Goal: Answer question/provide support: Answer question/provide support

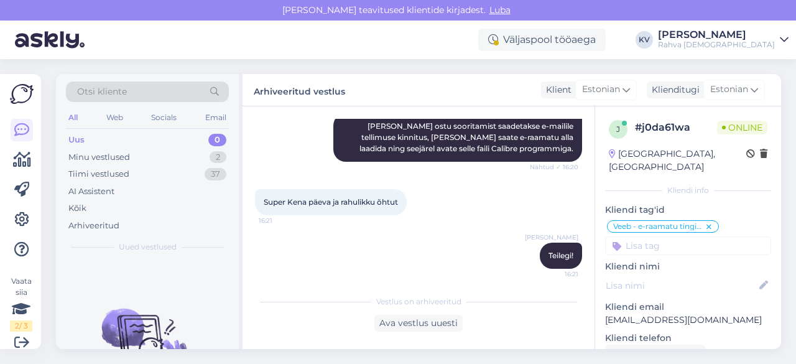
scroll to position [19, 0]
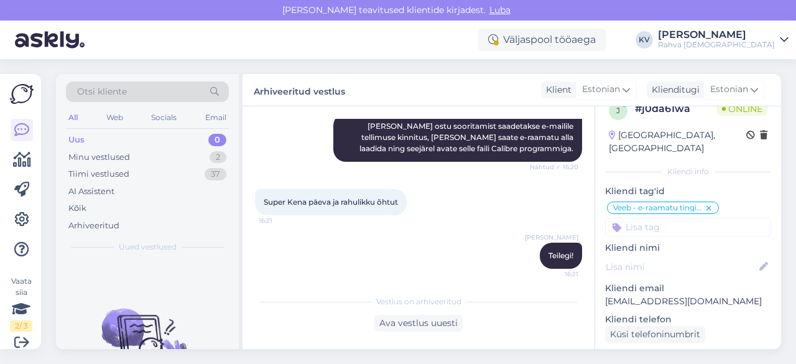
click at [142, 139] on div "Uus 0" at bounding box center [147, 139] width 163 height 17
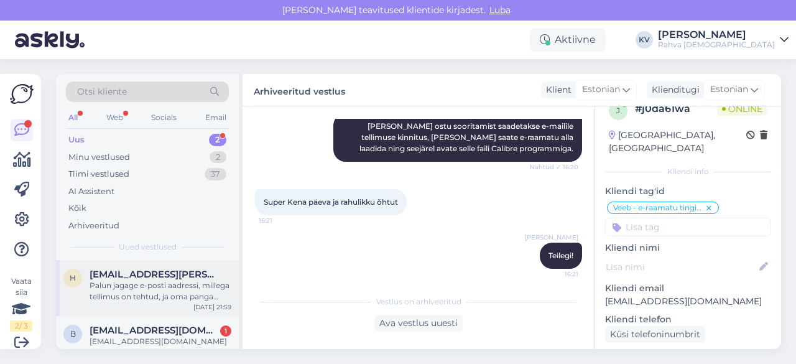
click at [106, 299] on div "Palun jagage e-posti aadressi, millega tellimus on tehtud, ja oma panga makseko…" at bounding box center [161, 291] width 142 height 22
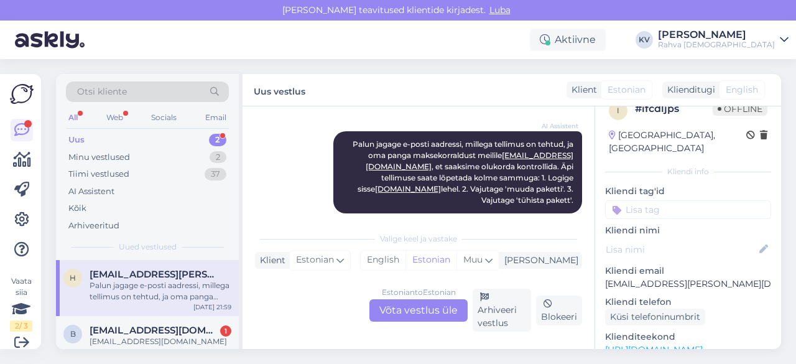
scroll to position [11, 0]
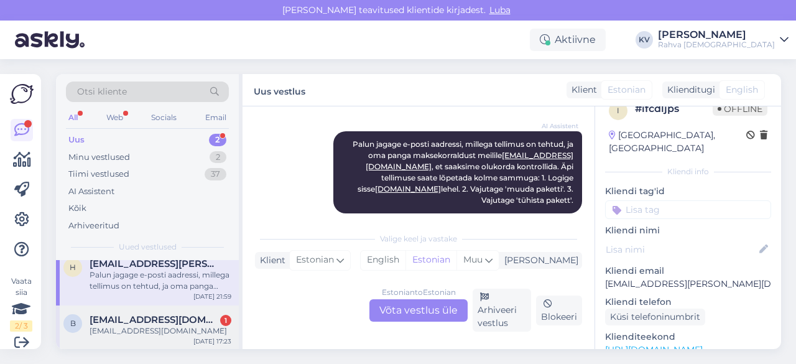
click at [131, 306] on div "b [EMAIL_ADDRESS][DOMAIN_NAME] 1 [EMAIL_ADDRESS][DOMAIN_NAME] [DATE] 17:23" at bounding box center [147, 327] width 183 height 45
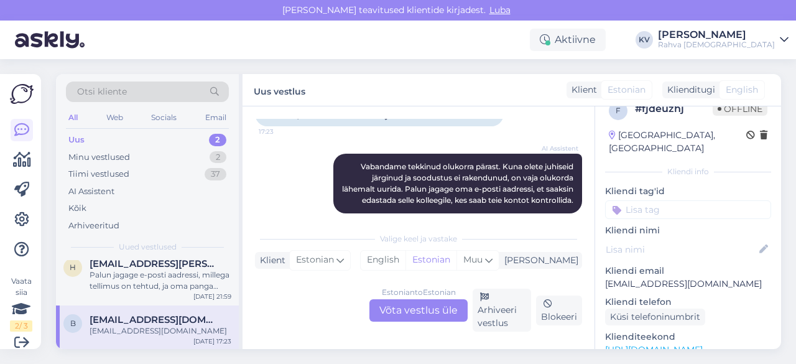
scroll to position [498, 0]
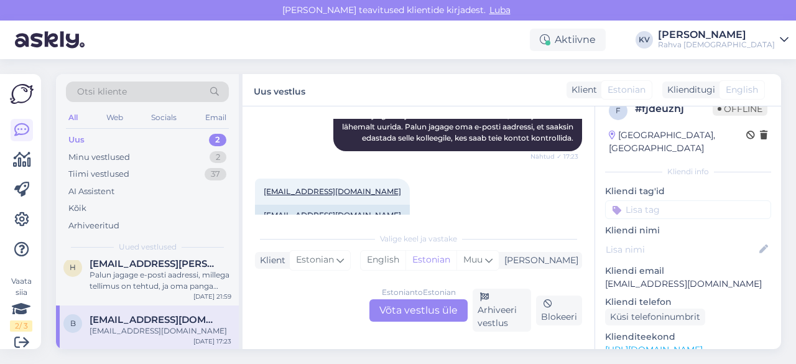
click at [649, 277] on p "[EMAIL_ADDRESS][DOMAIN_NAME]" at bounding box center [688, 283] width 166 height 13
copy p "[EMAIL_ADDRESS][DOMAIN_NAME]"
click at [415, 308] on div "Estonian to Estonian Võta vestlus üle" at bounding box center [418, 310] width 98 height 22
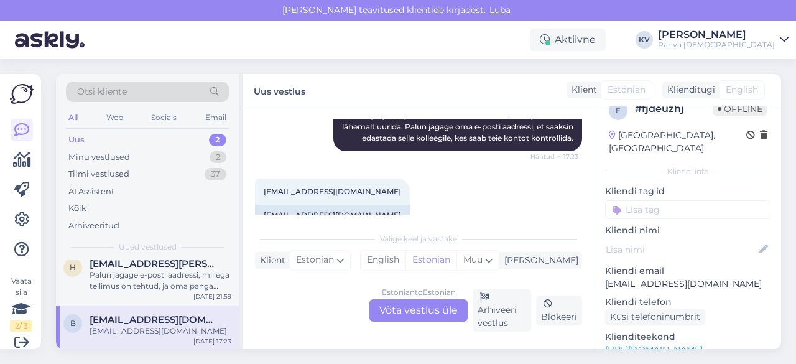
scroll to position [0, 0]
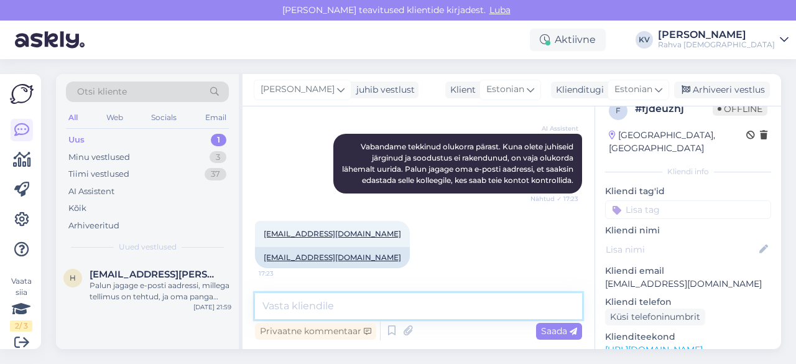
click at [332, 299] on textarea at bounding box center [418, 306] width 327 height 26
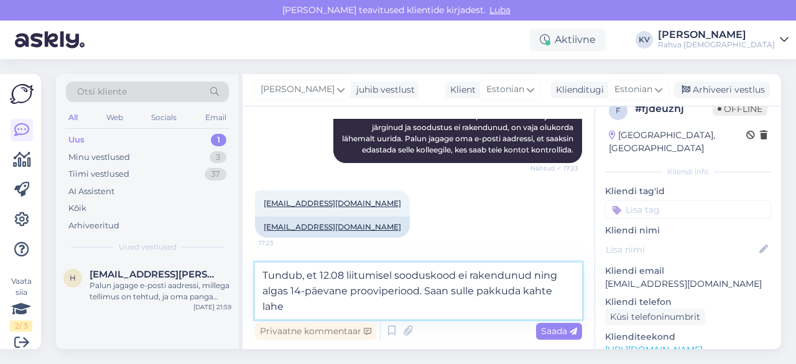
scroll to position [498, 0]
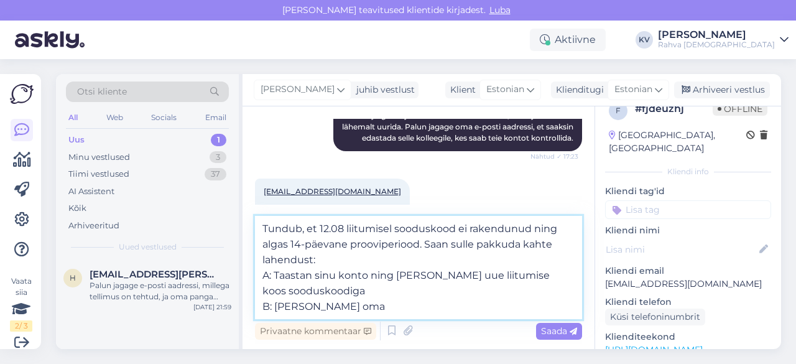
click at [419, 246] on textarea "Tundub, et 12.08 liitumisel sooduskood ei rakendunud ning algas 14-päevane proo…" at bounding box center [418, 267] width 327 height 103
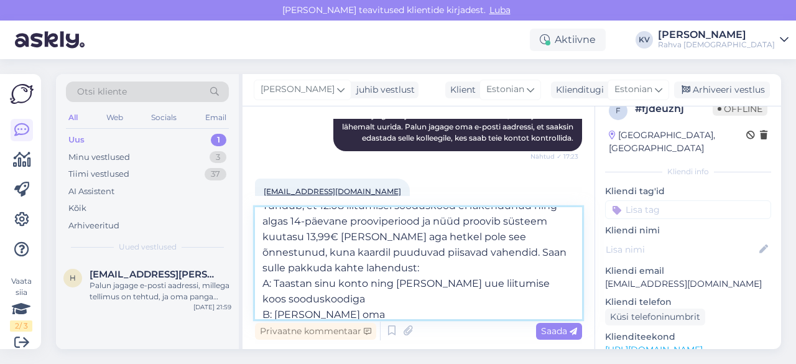
scroll to position [22, 0]
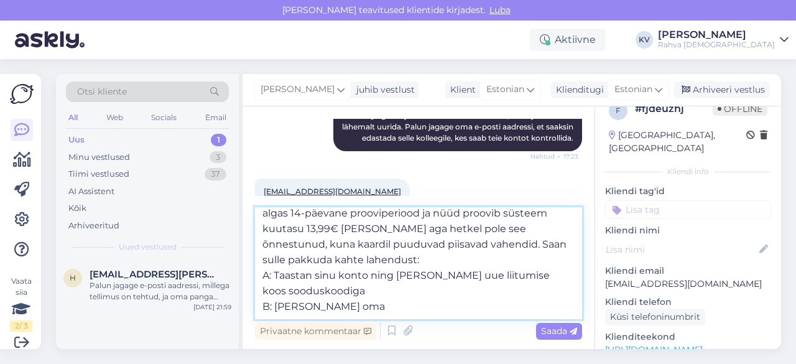
click at [338, 307] on textarea "Tundub, et 12.08 liitumisel sooduskood ei rakendunud ning algas 14-päevane proo…" at bounding box center [418, 263] width 327 height 112
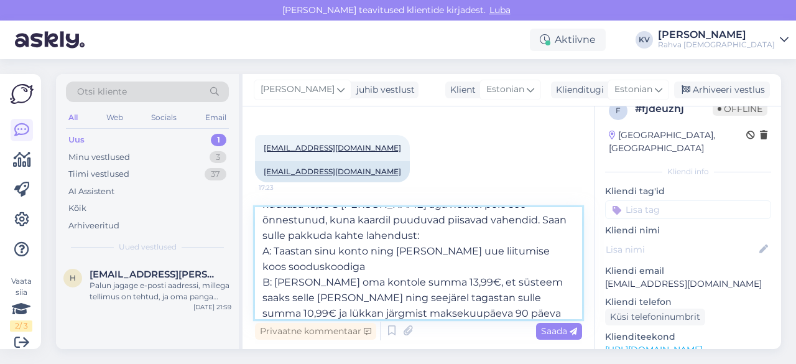
scroll to position [53, 0]
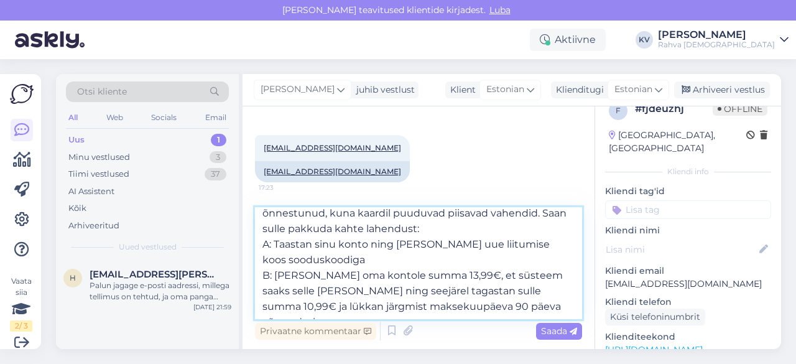
click at [541, 308] on textarea "Tundub, et 12.08 liitumisel sooduskood ei rakendunud ning algas 14-päevane proo…" at bounding box center [418, 263] width 327 height 112
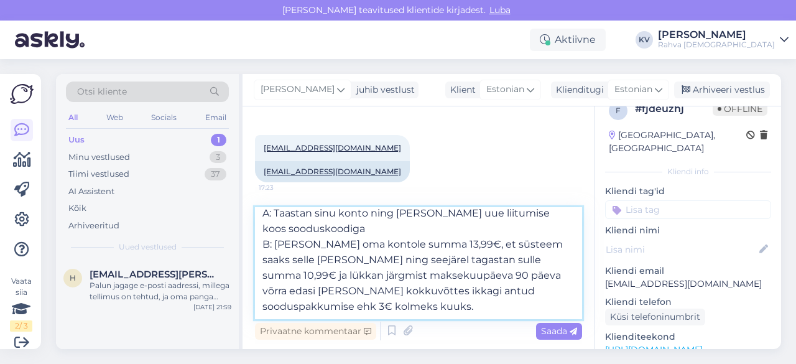
scroll to position [109, 0]
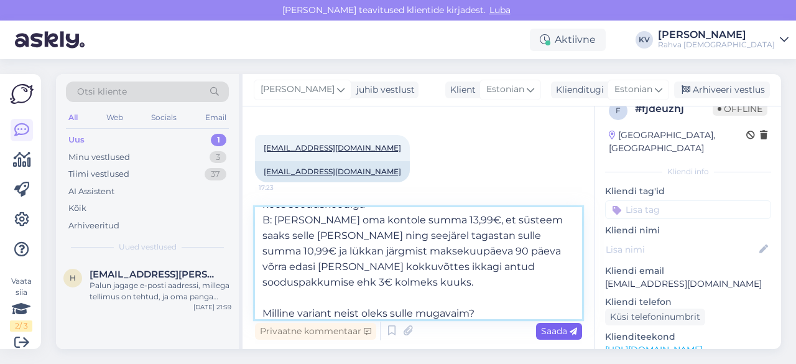
type textarea "Tundub, et 12.08 liitumisel sooduskood ei rakendunud ning algas 14-päevane proo…"
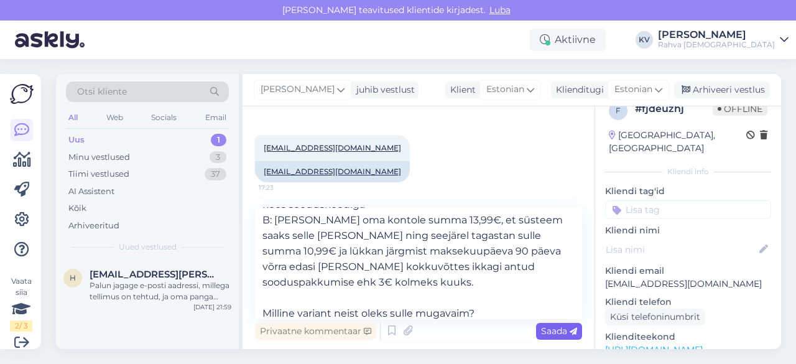
click at [560, 331] on span "Saada" at bounding box center [559, 330] width 36 height 11
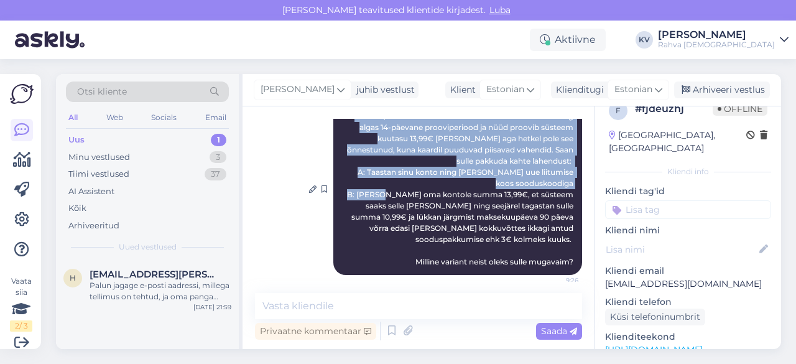
scroll to position [702, 0]
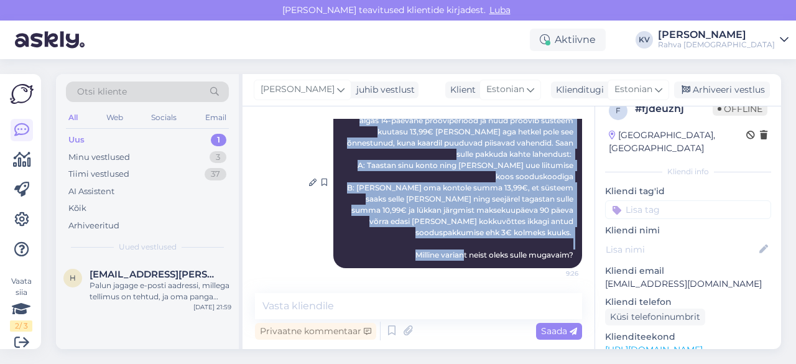
drag, startPoint x: 342, startPoint y: 169, endPoint x: 561, endPoint y: 258, distance: 236.3
click at [561, 258] on span "Tundub, et 12.08 liitumisel sooduskood ei rakendunud ning algas 14-päevane proo…" at bounding box center [461, 181] width 228 height 155
copy span "Tundub, et 12.08 liitumisel sooduskood ei rakendunud ning algas 14-päevane proo…"
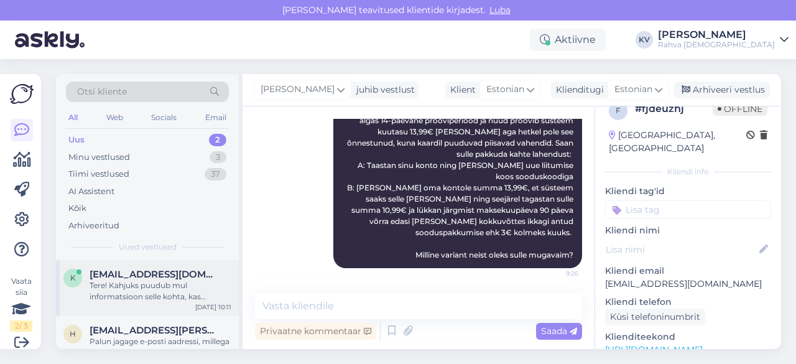
click at [140, 284] on div "Tere! Kahjuks puudub mul informatsioon selle kohta, kas "Lõpetatud" staatuse ko…" at bounding box center [161, 291] width 142 height 22
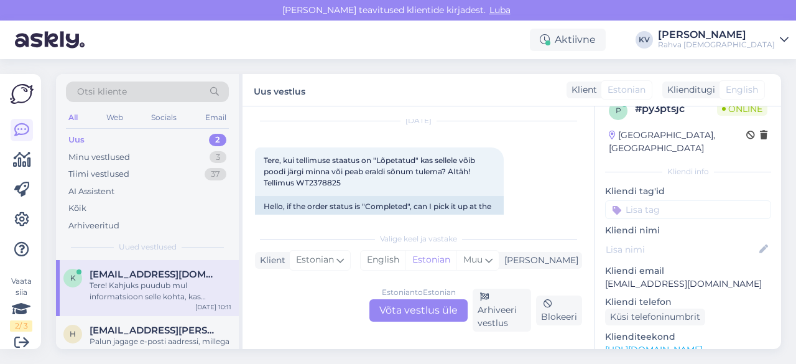
scroll to position [62, 0]
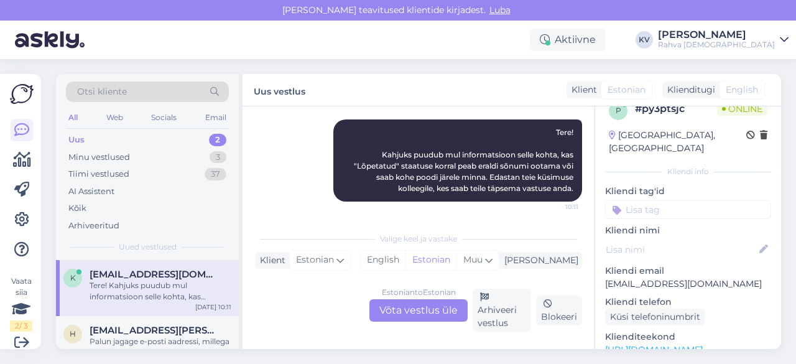
click at [415, 311] on div "Estonian to Estonian Võta vestlus üle" at bounding box center [418, 310] width 98 height 22
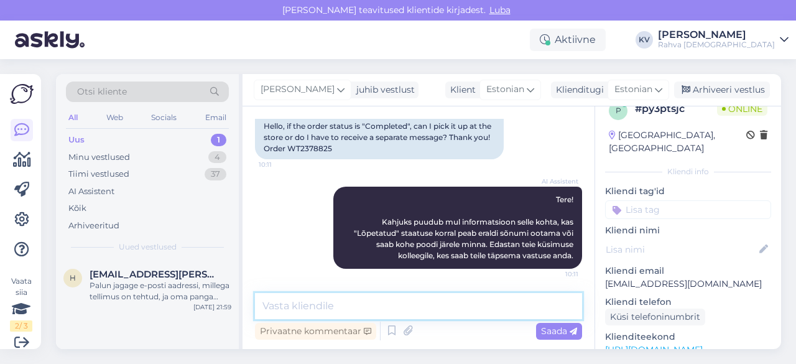
click at [391, 313] on textarea at bounding box center [418, 306] width 327 height 26
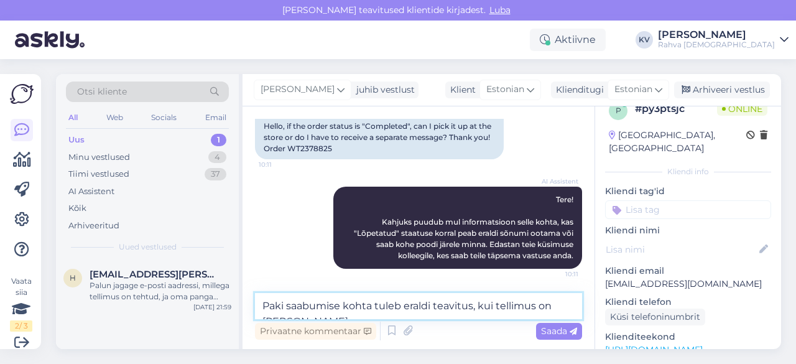
scroll to position [132, 0]
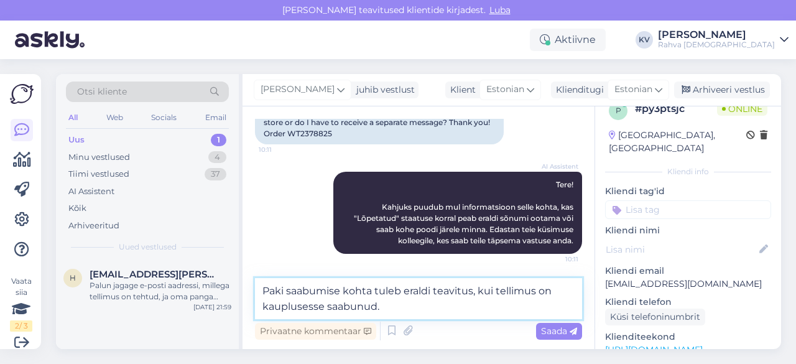
type textarea "Paki saabumise kohta tuleb eraldi teavitus, kui tellimus on kauplusesse saabunu…"
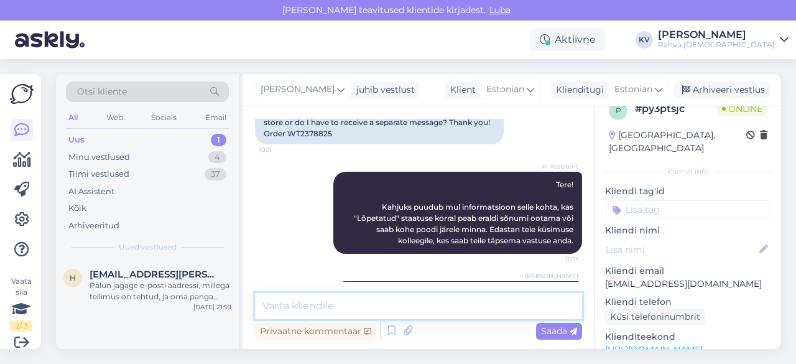
scroll to position [182, 0]
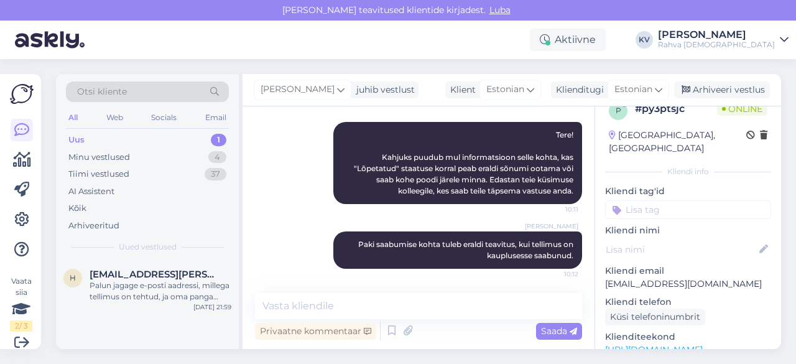
click at [682, 200] on input at bounding box center [688, 209] width 166 height 19
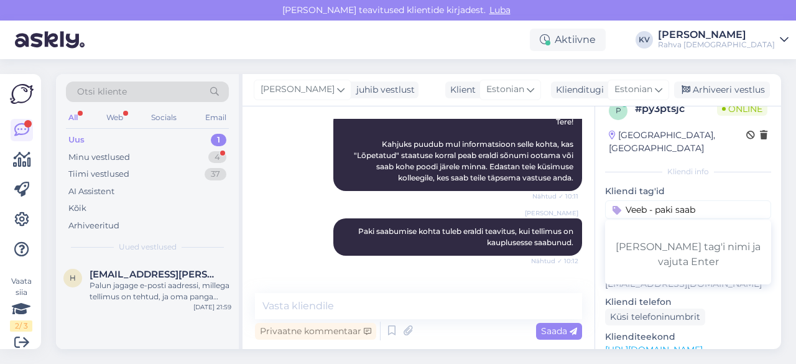
scroll to position [236, 0]
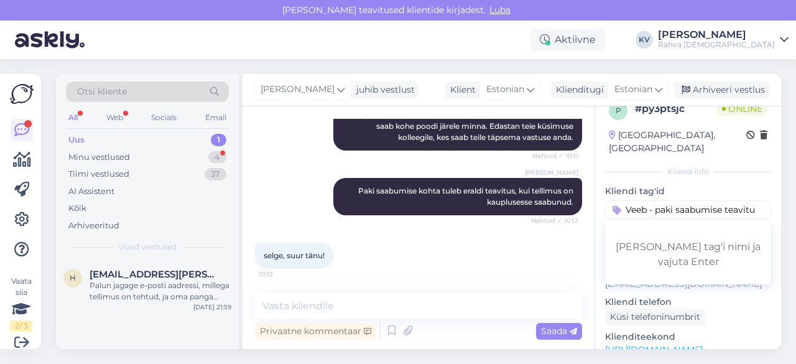
type input "Veeb - paki saabumise teavitus"
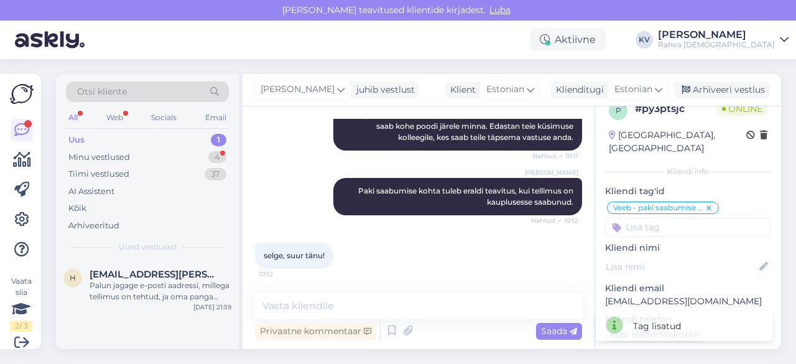
scroll to position [0, 0]
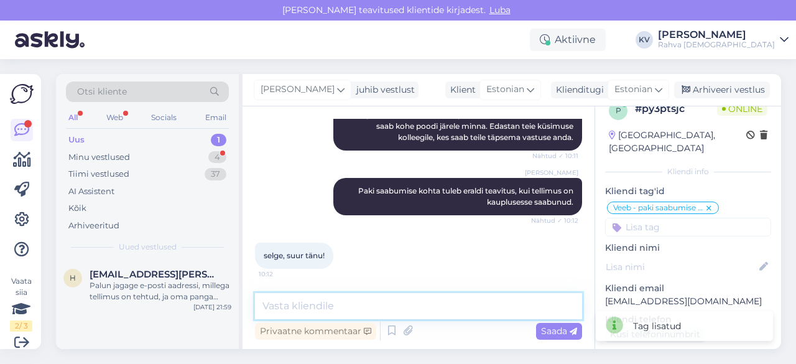
click at [310, 308] on textarea at bounding box center [418, 306] width 327 height 26
type textarea "Palun. Kaunist päeva! :)"
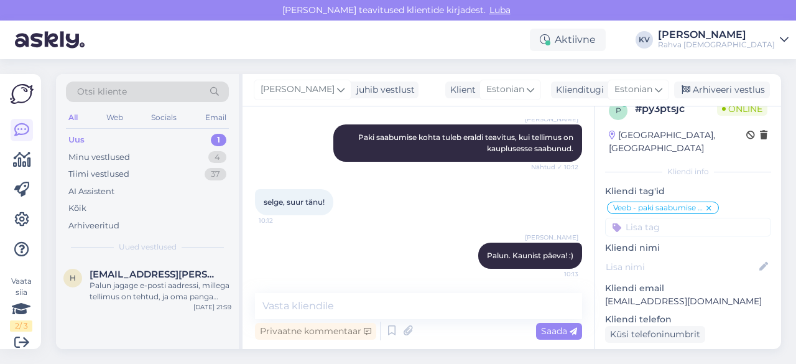
click at [675, 218] on input at bounding box center [688, 227] width 166 height 19
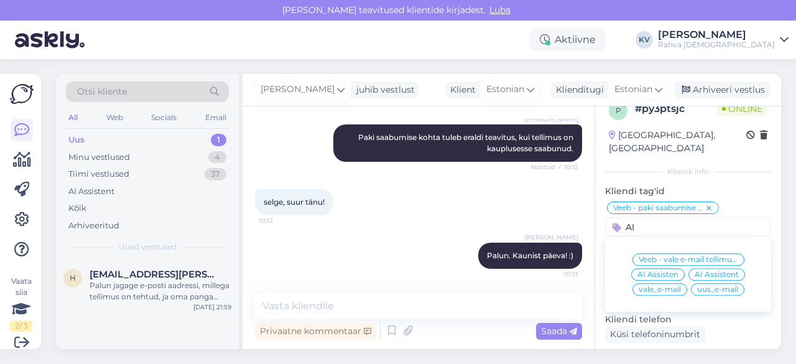
type input "AI"
click at [724, 271] on span "AI Assistent" at bounding box center [717, 274] width 44 height 7
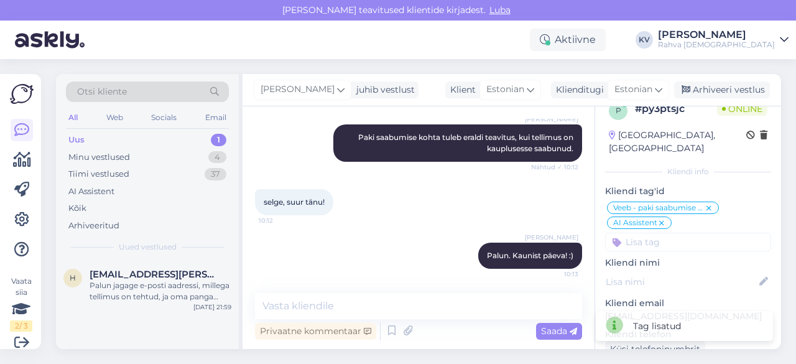
click at [687, 235] on input at bounding box center [688, 242] width 166 height 19
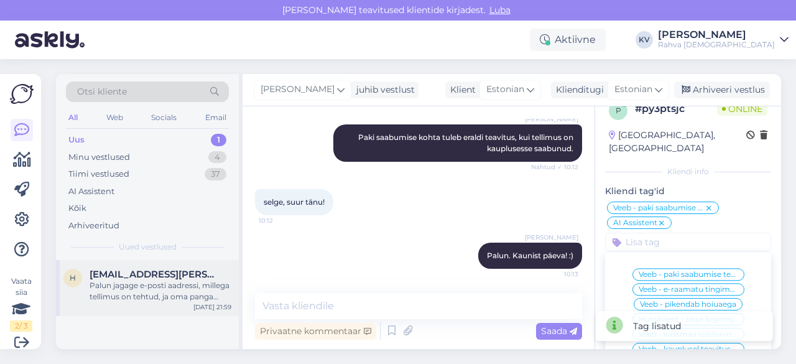
click at [149, 300] on div "Palun jagage e-posti aadressi, millega tellimus on tehtud, ja oma panga makseko…" at bounding box center [161, 291] width 142 height 22
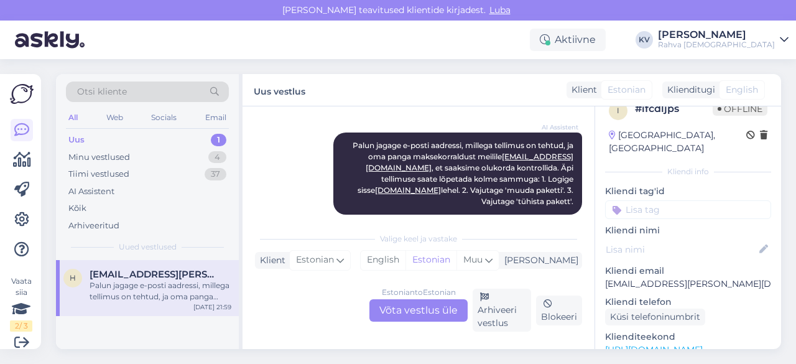
scroll to position [436, 0]
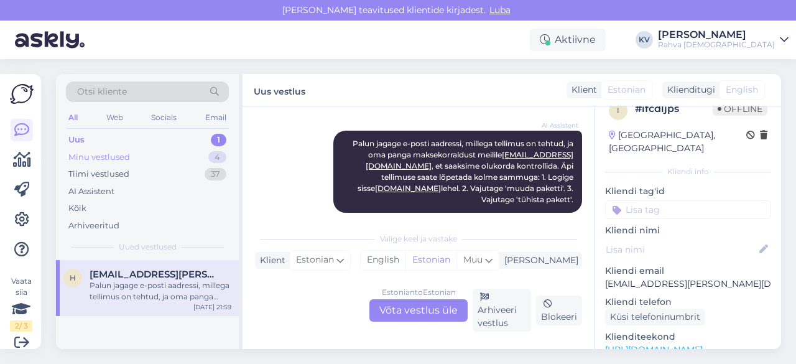
click at [137, 157] on div "Minu vestlused 4" at bounding box center [147, 157] width 163 height 17
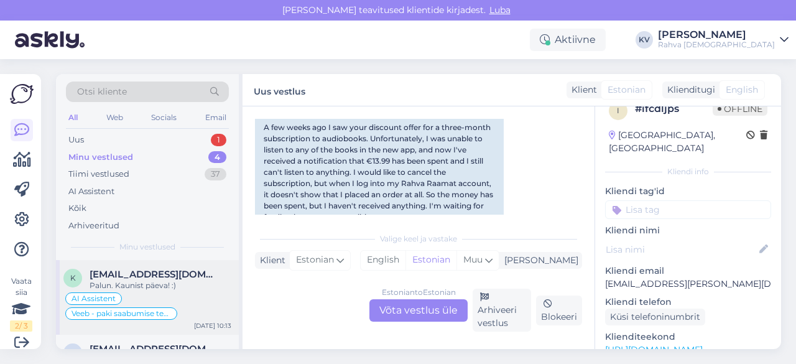
scroll to position [62, 0]
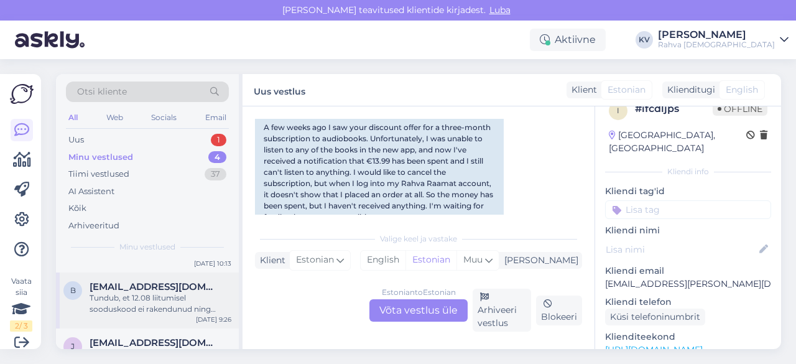
click at [134, 297] on div "Tundub, et 12.08 liitumisel sooduskood ei rakendunud ning algas 14-päevane proo…" at bounding box center [161, 303] width 142 height 22
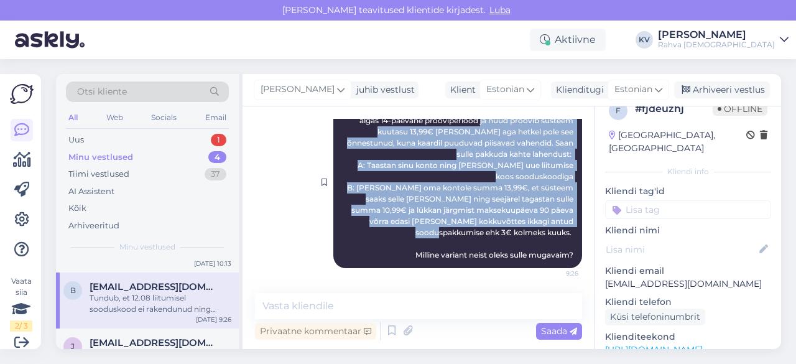
scroll to position [702, 0]
drag, startPoint x: 469, startPoint y: 183, endPoint x: 551, endPoint y: 253, distance: 107.7
click at [551, 253] on span "Tundub, et 12.08 liitumisel sooduskood ei rakendunud ning algas 14-päevane proo…" at bounding box center [461, 181] width 228 height 155
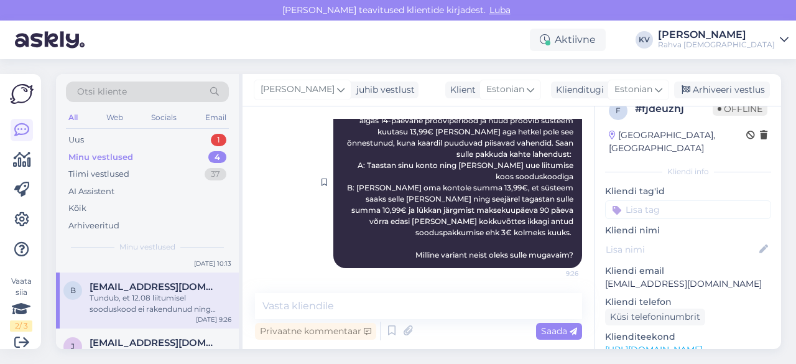
click at [558, 255] on span "Tundub, et 12.08 liitumisel sooduskood ei rakendunud ning algas 14-päevane proo…" at bounding box center [461, 181] width 228 height 155
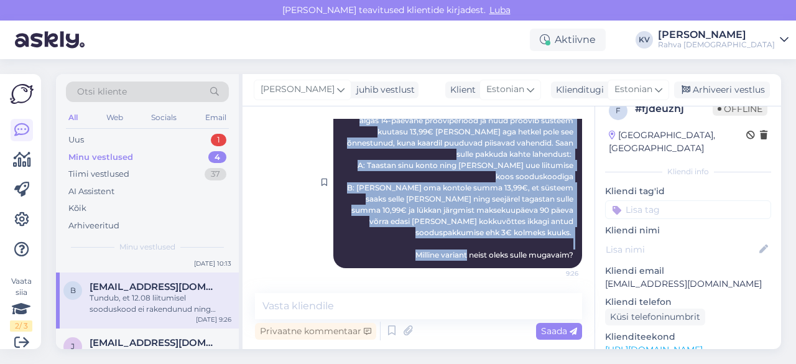
drag, startPoint x: 338, startPoint y: 170, endPoint x: 568, endPoint y: 261, distance: 247.4
click at [568, 261] on div "[PERSON_NAME] Tundub, et 12.08 liitumisel sooduskood ei rakendunud ning algas 1…" at bounding box center [457, 182] width 249 height 172
copy span "Tundub, et 12.08 liitumisel sooduskood ei rakendunud ning algas 14-päevane proo…"
click at [359, 236] on div "[PERSON_NAME] Tundub, et 12.08 liitumisel sooduskood ei rakendunud ning algas 1…" at bounding box center [457, 182] width 249 height 172
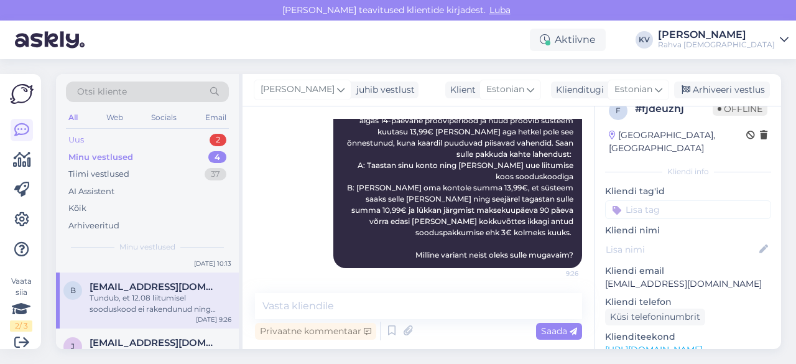
click at [139, 141] on div "Uus 2" at bounding box center [147, 139] width 163 height 17
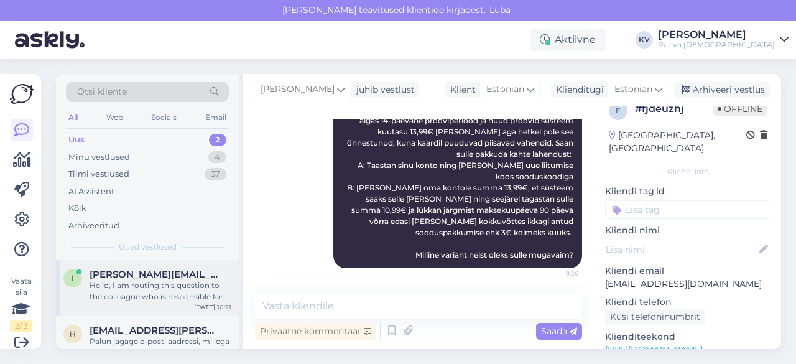
click at [134, 293] on div "Hello, I am routing this question to the colleague who is responsible for this …" at bounding box center [161, 291] width 142 height 22
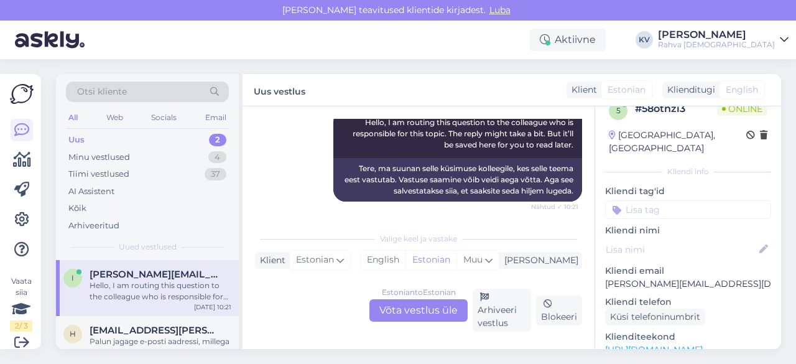
click at [433, 305] on div "Estonian to Estonian Võta vestlus üle" at bounding box center [418, 310] width 98 height 22
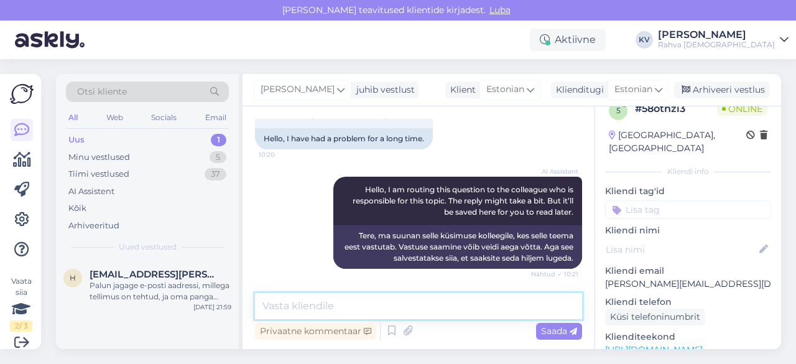
click at [317, 295] on textarea at bounding box center [418, 306] width 327 height 26
type textarea "Kuidas saame abiks olla?"
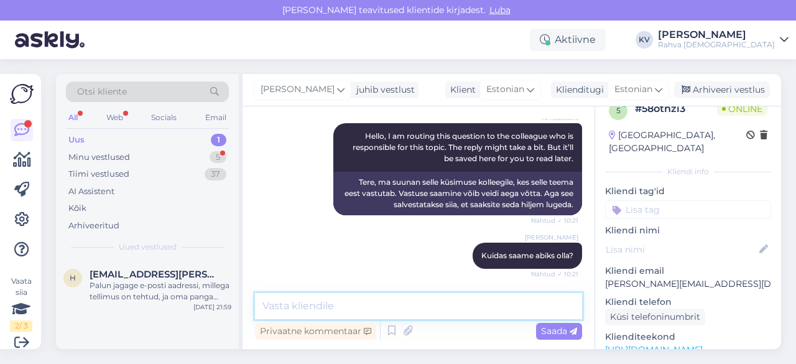
scroll to position [257, 0]
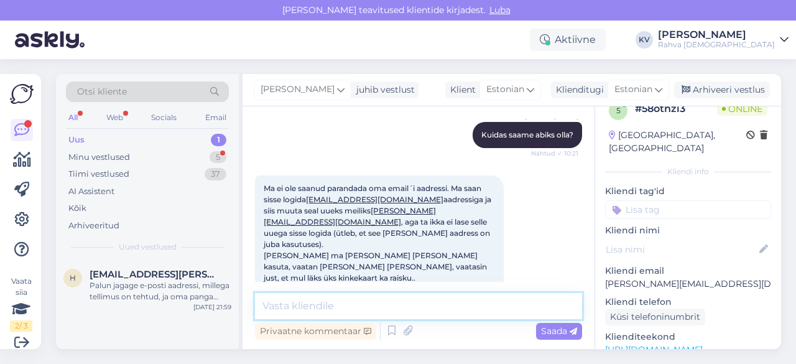
click at [384, 299] on textarea at bounding box center [418, 306] width 327 height 26
click at [385, 305] on textarea at bounding box center [418, 306] width 327 height 26
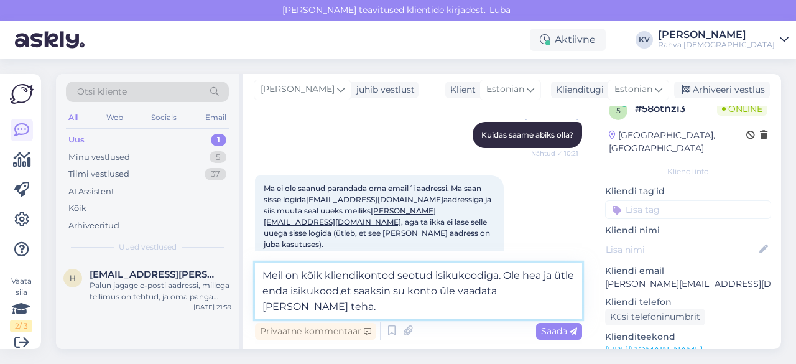
type textarea "Meil on kõik kliendikontod seotud isikukoodiga. Ole hea ja ütle enda isikukood,…"
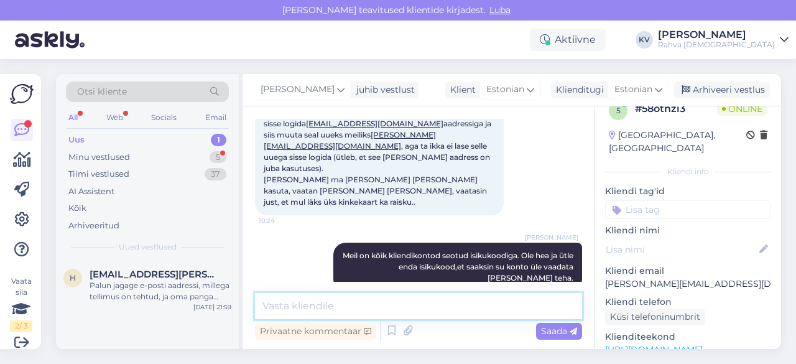
scroll to position [386, 0]
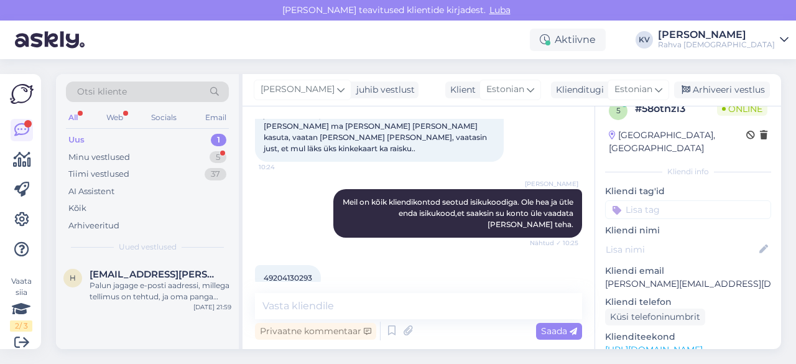
click at [285, 273] on span "49204130293" at bounding box center [288, 277] width 49 height 9
copy div "49204130293 10:25"
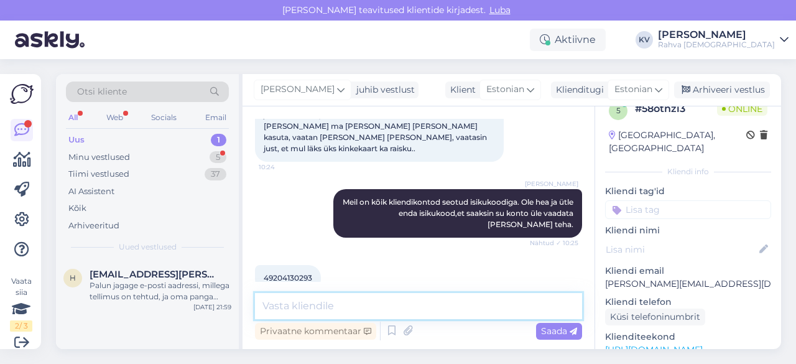
click at [328, 304] on textarea at bounding box center [418, 306] width 327 height 26
paste textarea "[EMAIL_ADDRESS][DOMAIN_NAME]"
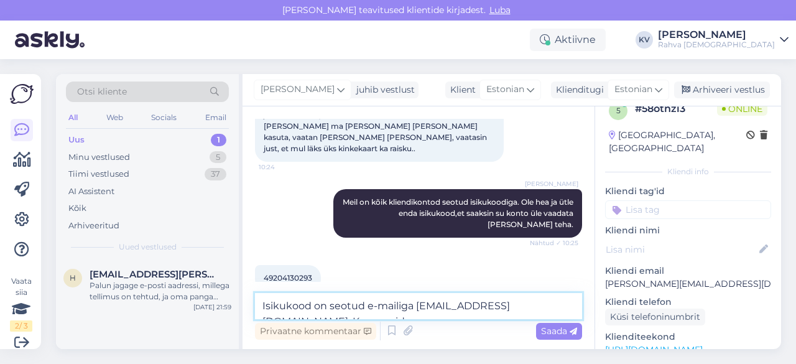
scroll to position [399, 0]
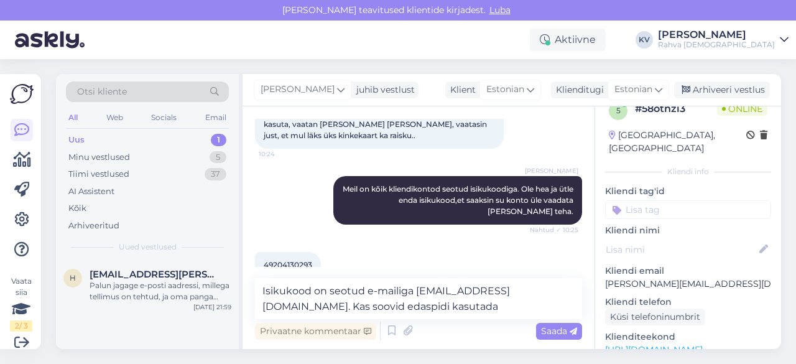
click at [647, 277] on p "[PERSON_NAME][EMAIL_ADDRESS][DOMAIN_NAME]" at bounding box center [688, 283] width 166 height 13
copy p "[PERSON_NAME][EMAIL_ADDRESS][DOMAIN_NAME]"
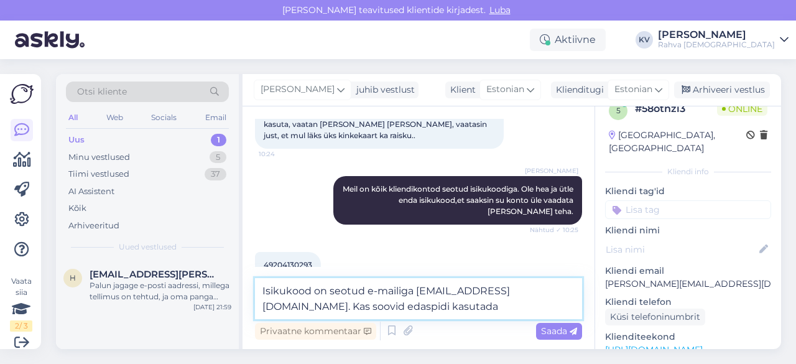
click at [373, 304] on textarea "Isikukood on seotud e-mailiga [EMAIL_ADDRESS][DOMAIN_NAME]. Kas soovid edaspidi…" at bounding box center [418, 298] width 327 height 41
paste textarea "[PERSON_NAME][EMAIL_ADDRESS][DOMAIN_NAME]"
type textarea "Isikukood on seotud e-mailiga [EMAIL_ADDRESS][DOMAIN_NAME]. Kas soovid edaspidi…"
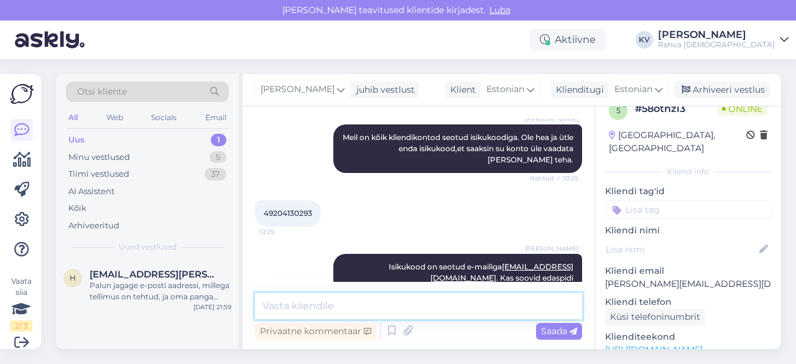
scroll to position [464, 0]
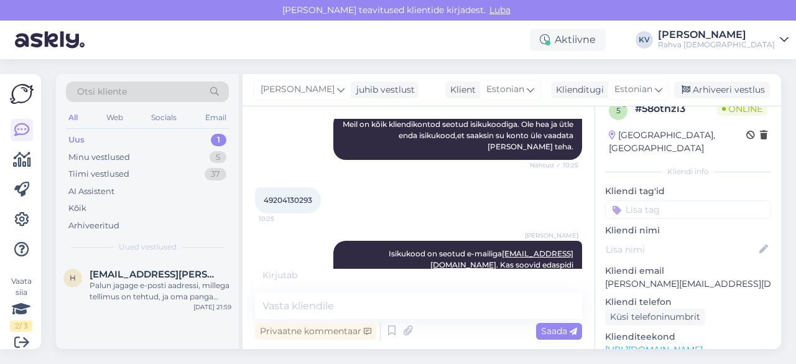
click at [629, 200] on input at bounding box center [688, 209] width 166 height 19
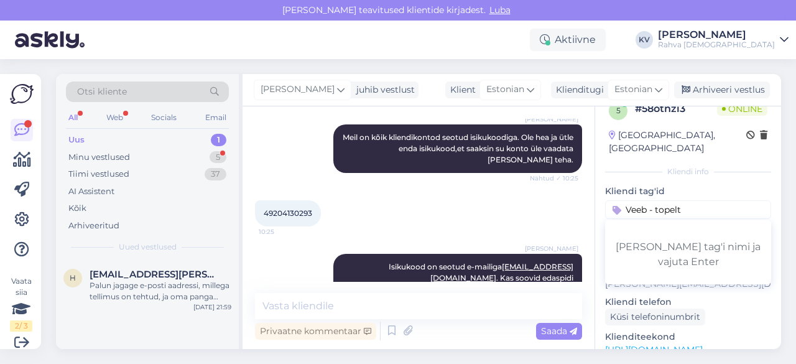
scroll to position [504, 0]
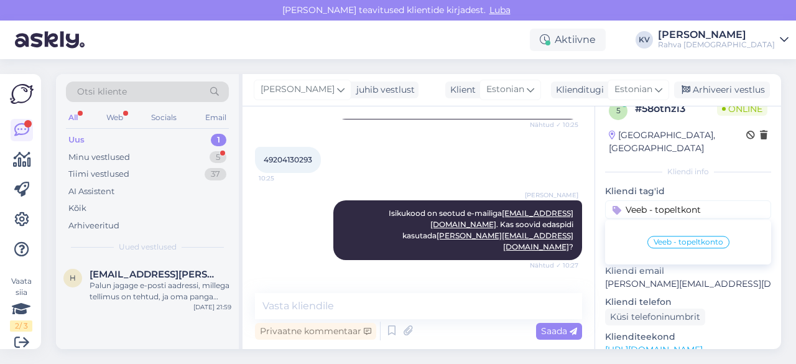
type input "Veeb - topeltkonto"
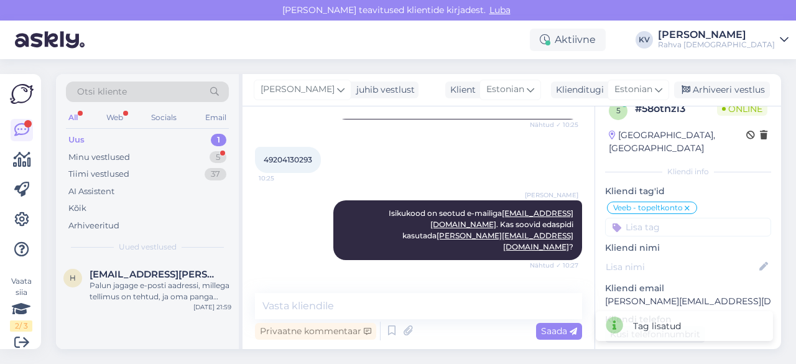
click at [662, 295] on p "[PERSON_NAME][EMAIL_ADDRESS][DOMAIN_NAME]" at bounding box center [688, 301] width 166 height 13
copy p "[PERSON_NAME][EMAIL_ADDRESS][DOMAIN_NAME]"
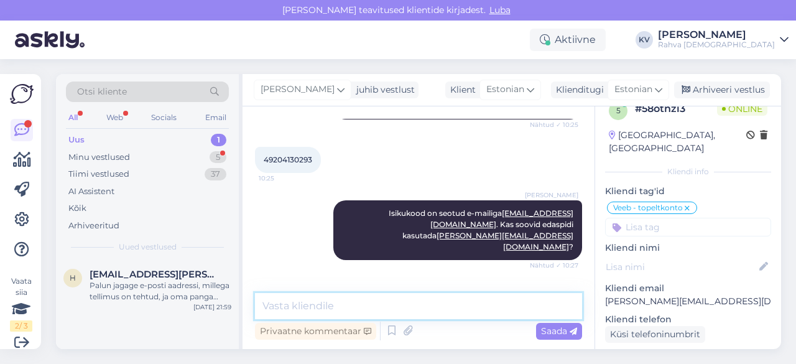
click at [294, 307] on textarea at bounding box center [418, 306] width 327 height 26
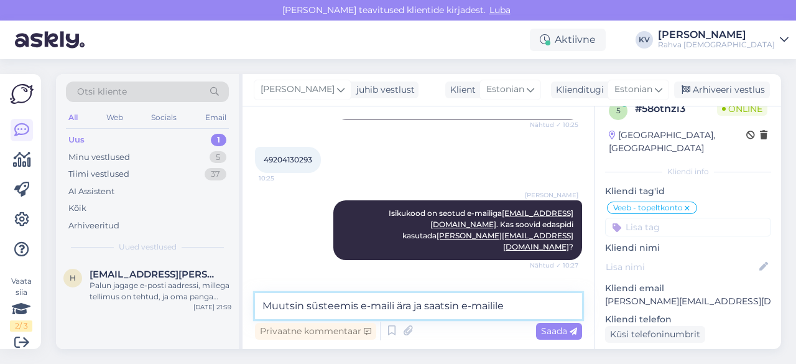
paste textarea "[PERSON_NAME][EMAIL_ADDRESS][DOMAIN_NAME]"
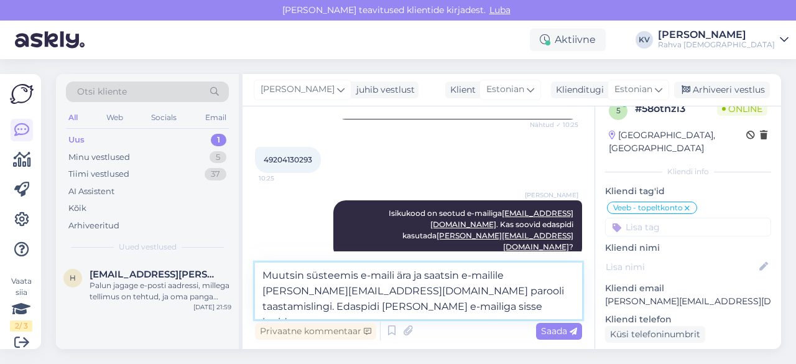
type textarea "Muutsin süsteemis e-maili ära ja saatsin e-mailile [PERSON_NAME][EMAIL_ADDRESS]…"
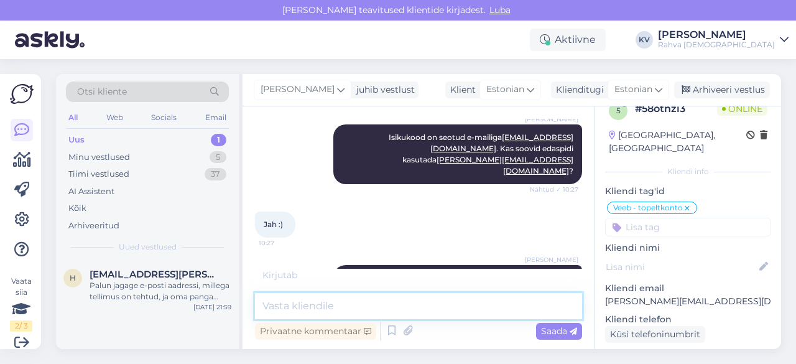
scroll to position [593, 0]
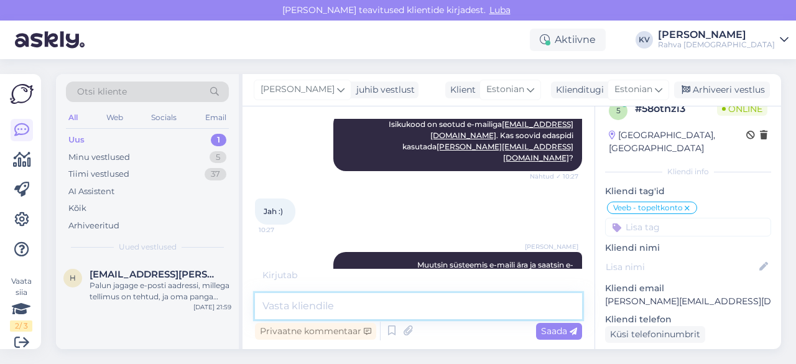
click at [356, 302] on textarea at bounding box center [418, 306] width 327 height 26
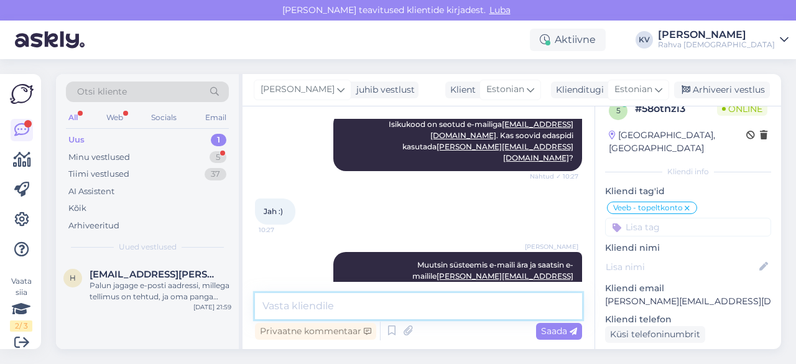
scroll to position [634, 0]
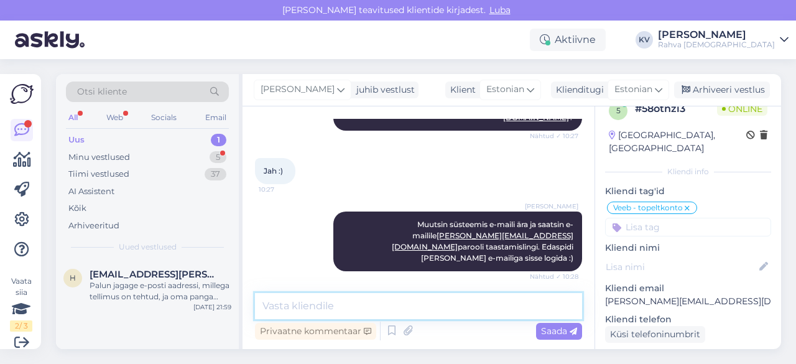
click at [341, 296] on textarea at bounding box center [418, 306] width 327 height 26
type textarea "Palun :)"
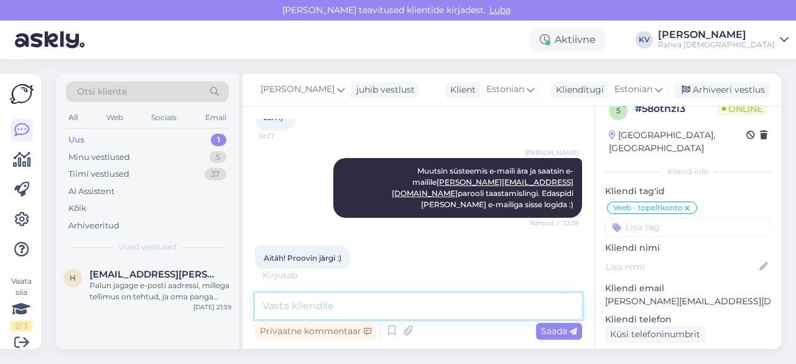
scroll to position [741, 0]
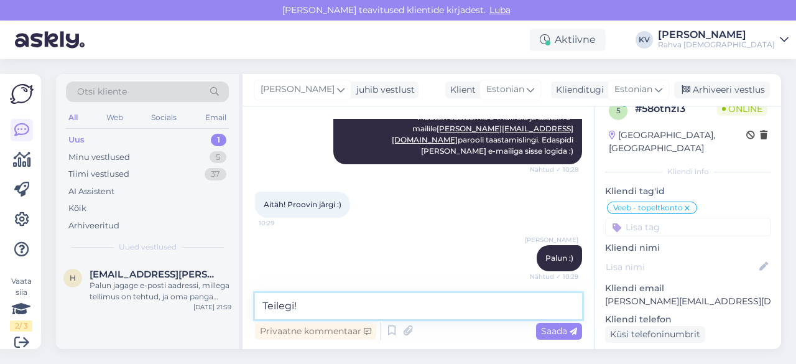
type textarea "Teilegi!"
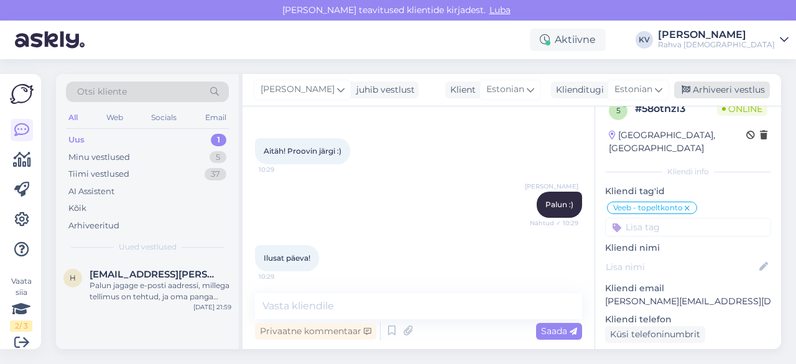
click at [719, 95] on div "Arhiveeri vestlus" at bounding box center [722, 89] width 96 height 17
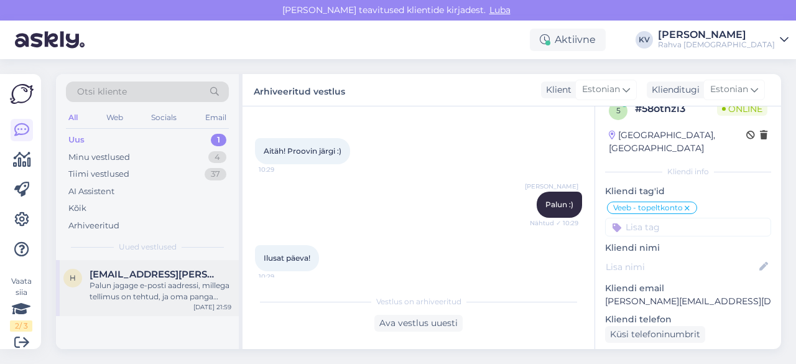
click at [104, 303] on div "h [EMAIL_ADDRESS][PERSON_NAME][DOMAIN_NAME] Palun jagage e-posti aadressi, mill…" at bounding box center [147, 288] width 183 height 56
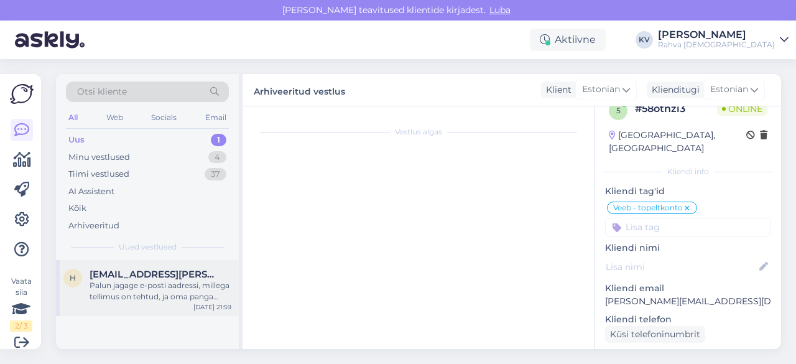
scroll to position [423, 0]
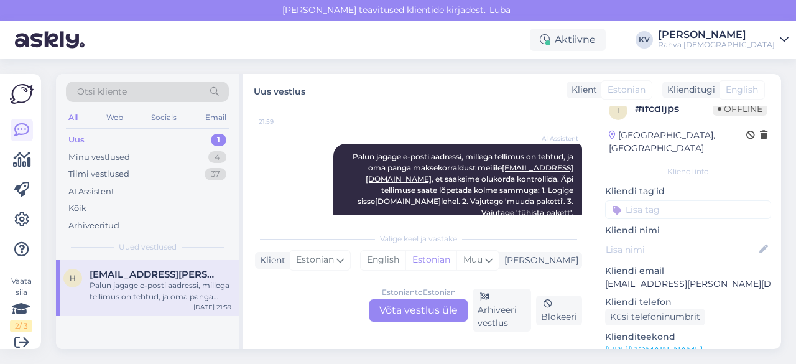
click at [660, 277] on p "[EMAIL_ADDRESS][PERSON_NAME][DOMAIN_NAME]" at bounding box center [688, 283] width 166 height 13
copy p "[EMAIL_ADDRESS][PERSON_NAME][DOMAIN_NAME]"
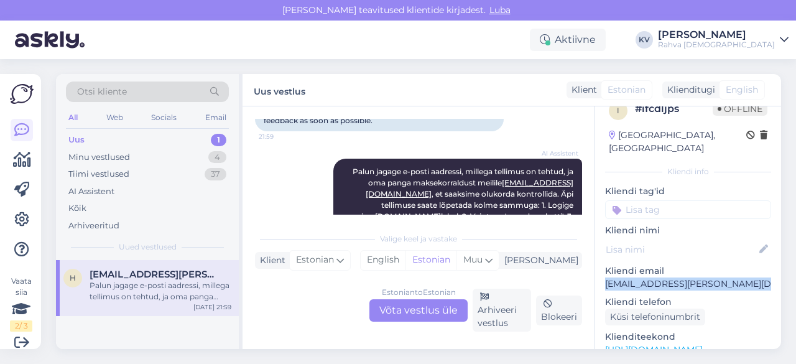
scroll to position [436, 0]
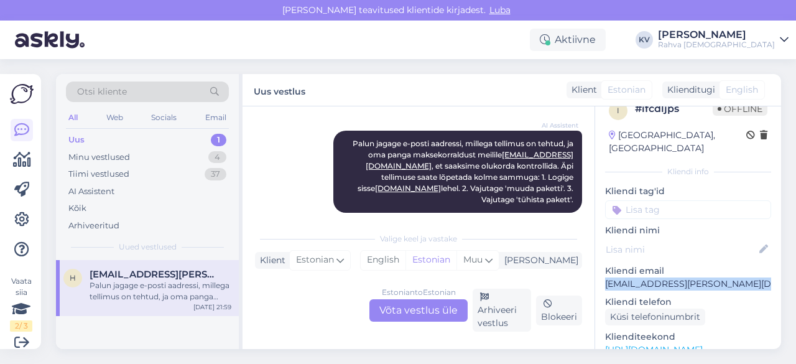
click at [719, 277] on p "[EMAIL_ADDRESS][PERSON_NAME][DOMAIN_NAME]" at bounding box center [688, 283] width 166 height 13
click at [701, 277] on p "[EMAIL_ADDRESS][PERSON_NAME][DOMAIN_NAME]" at bounding box center [688, 283] width 166 height 13
click at [711, 277] on p "[EMAIL_ADDRESS][PERSON_NAME][DOMAIN_NAME]" at bounding box center [688, 283] width 166 height 13
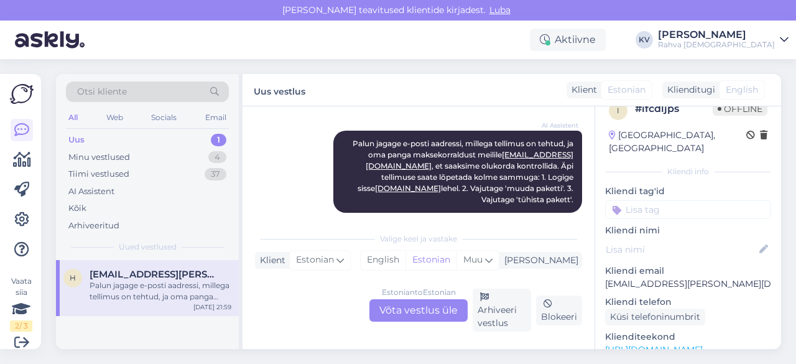
click at [679, 277] on p "[EMAIL_ADDRESS][PERSON_NAME][DOMAIN_NAME]" at bounding box center [688, 283] width 166 height 13
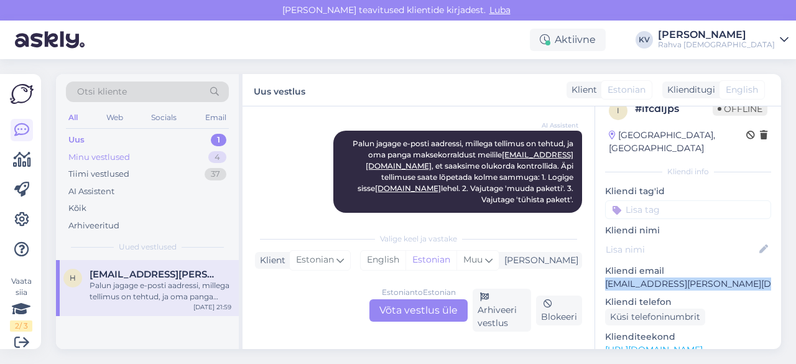
click at [124, 152] on div "Minu vestlused" at bounding box center [99, 157] width 62 height 12
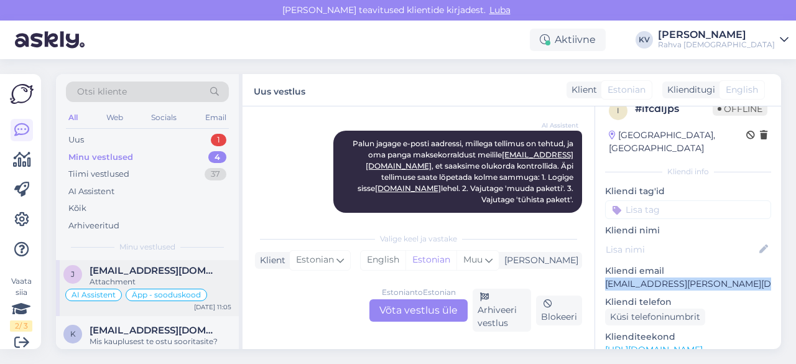
scroll to position [144, 0]
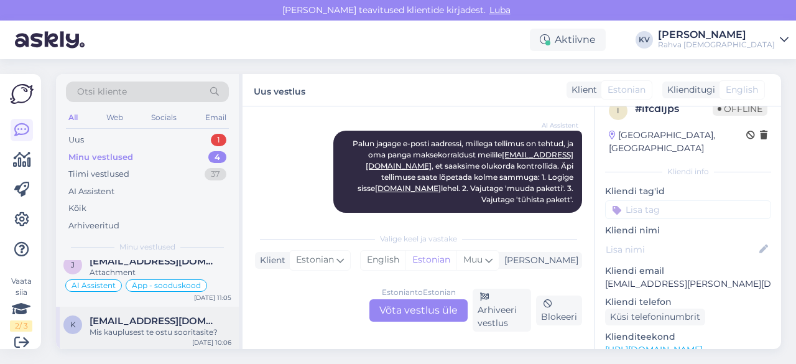
click at [147, 319] on span "[EMAIL_ADDRESS][DOMAIN_NAME]" at bounding box center [154, 320] width 129 height 11
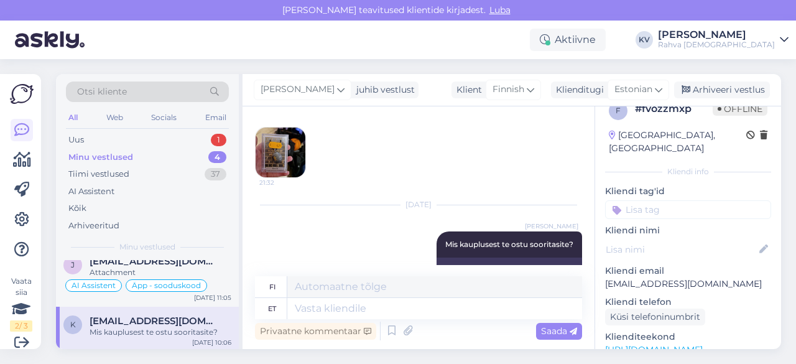
scroll to position [399, 0]
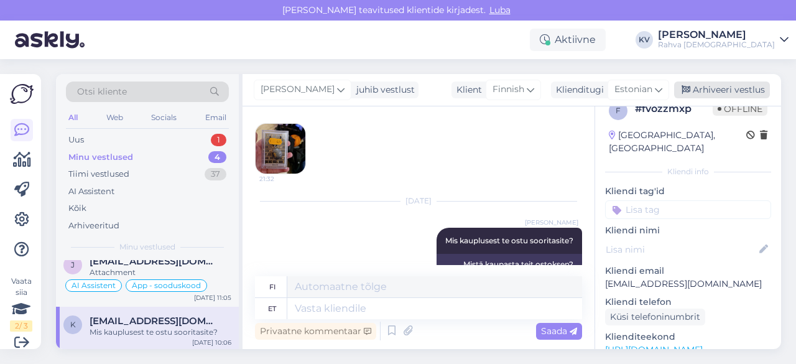
click at [728, 90] on div "Arhiveeri vestlus" at bounding box center [722, 89] width 96 height 17
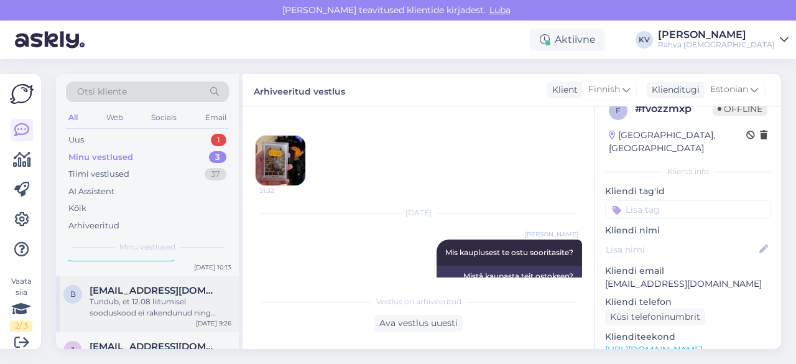
scroll to position [99, 0]
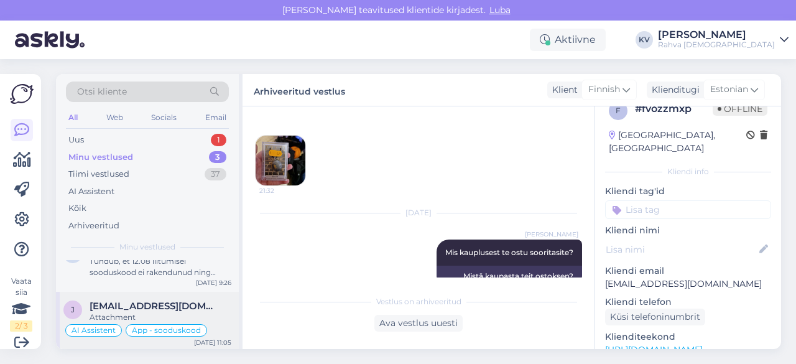
click at [146, 297] on div "[PERSON_NAME] [PERSON_NAME][EMAIL_ADDRESS][DOMAIN_NAME] Attachment AI Assistent…" at bounding box center [147, 322] width 183 height 60
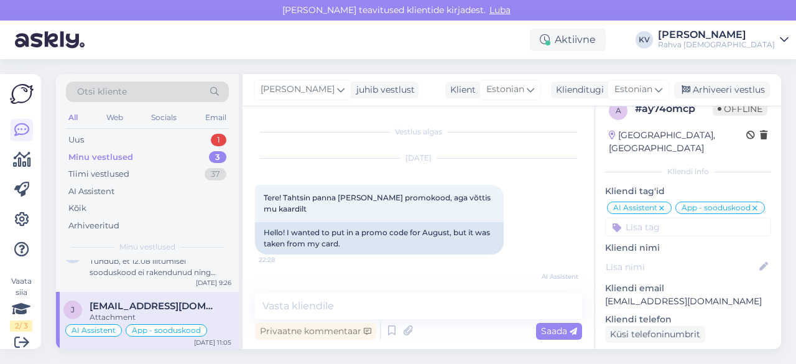
scroll to position [1011, 0]
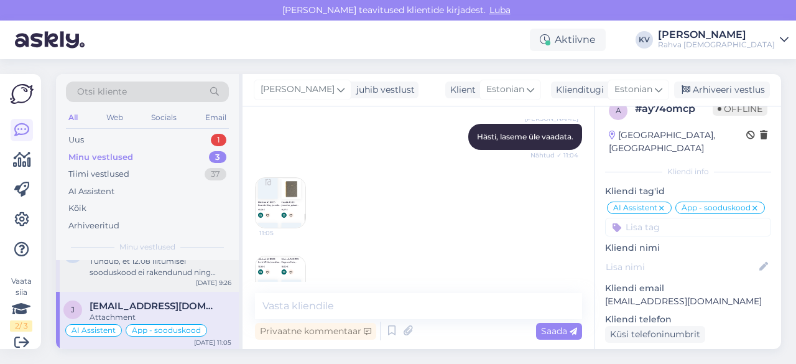
click at [117, 271] on div "Tundub, et 12.08 liitumisel sooduskood ei rakendunud ning algas 14-päevane proo…" at bounding box center [161, 267] width 142 height 22
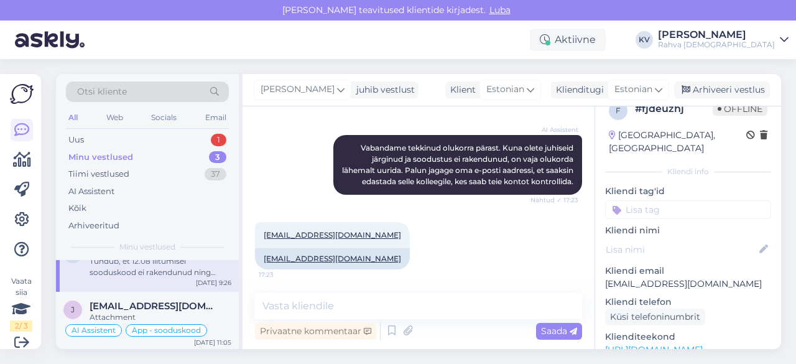
scroll to position [453, 0]
click at [670, 200] on input at bounding box center [688, 209] width 166 height 19
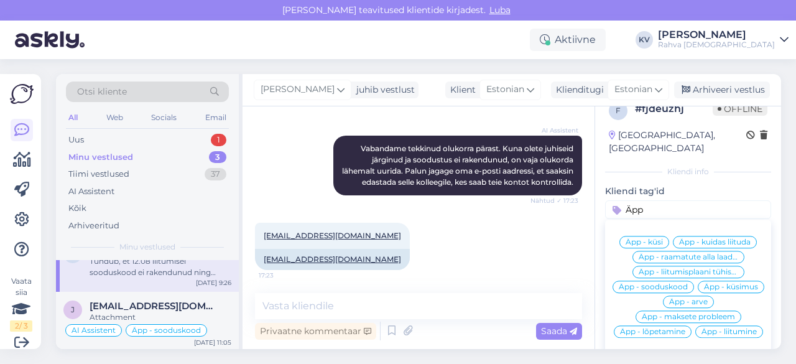
type input "Äpp"
click at [698, 292] on div "Äpp - küsimus" at bounding box center [731, 286] width 67 height 12
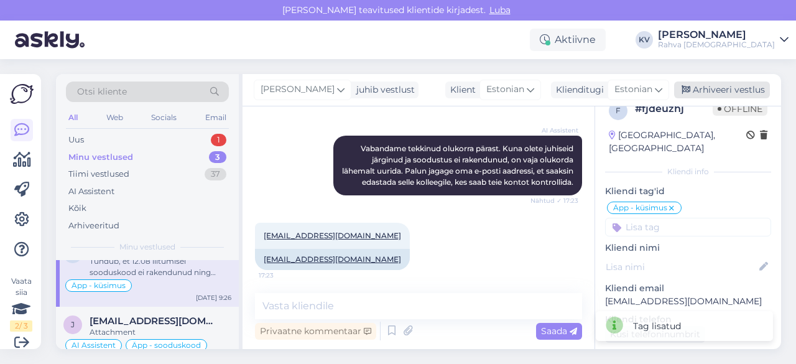
click at [726, 96] on div "Arhiveeri vestlus" at bounding box center [722, 89] width 96 height 17
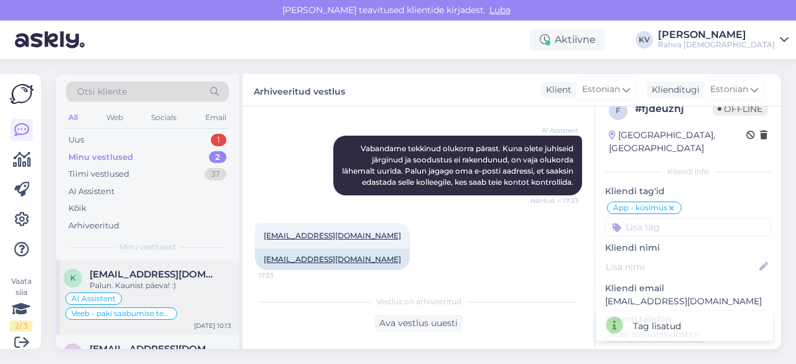
click at [119, 280] on div "Palun. Kaunist päeva! :)" at bounding box center [161, 285] width 142 height 11
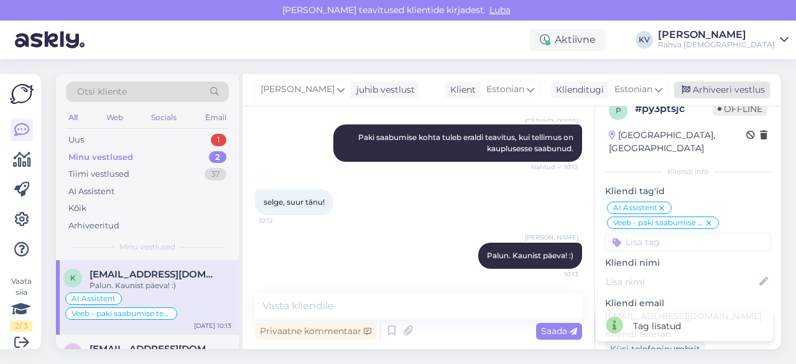
click at [711, 86] on div "Arhiveeri vestlus" at bounding box center [722, 89] width 96 height 17
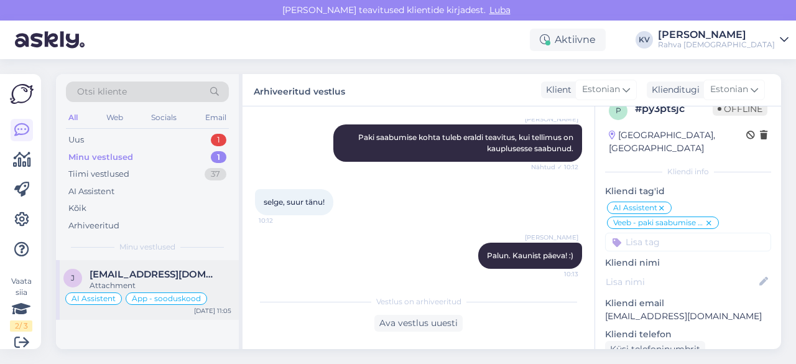
click at [149, 271] on span "[EMAIL_ADDRESS][DOMAIN_NAME]" at bounding box center [154, 274] width 129 height 11
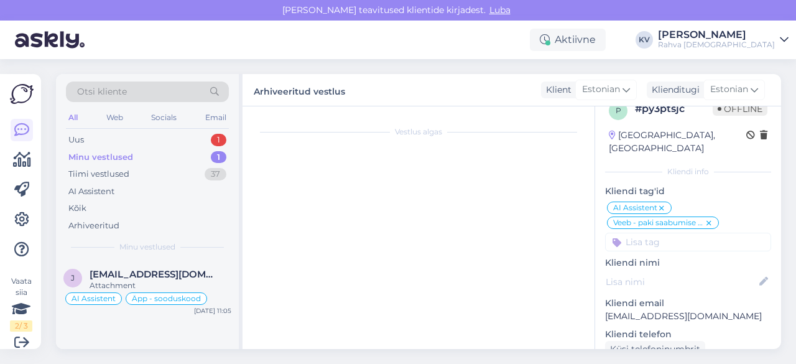
scroll to position [1011, 0]
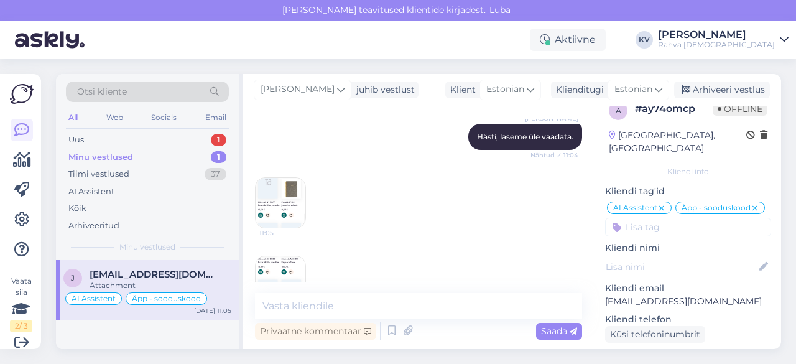
click at [187, 159] on div "Minu vestlused 1" at bounding box center [147, 157] width 163 height 17
click at [151, 135] on div "Uus 1" at bounding box center [147, 139] width 163 height 17
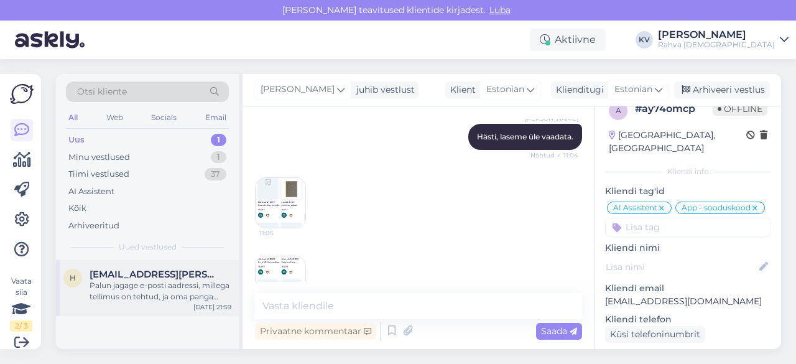
click at [117, 266] on div "h [EMAIL_ADDRESS][PERSON_NAME][DOMAIN_NAME] Palun jagage e-posti aadressi, mill…" at bounding box center [147, 288] width 183 height 56
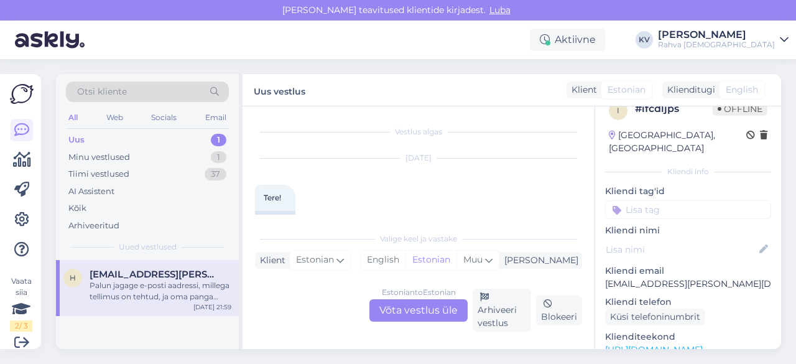
scroll to position [423, 0]
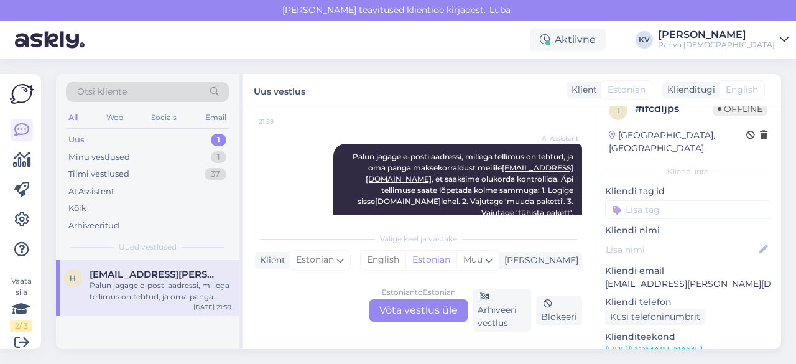
click at [412, 309] on div "Estonian to Estonian Võta vestlus üle" at bounding box center [418, 310] width 98 height 22
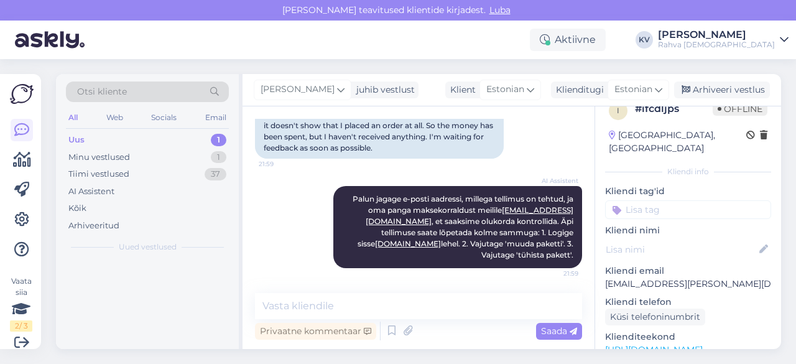
scroll to position [369, 0]
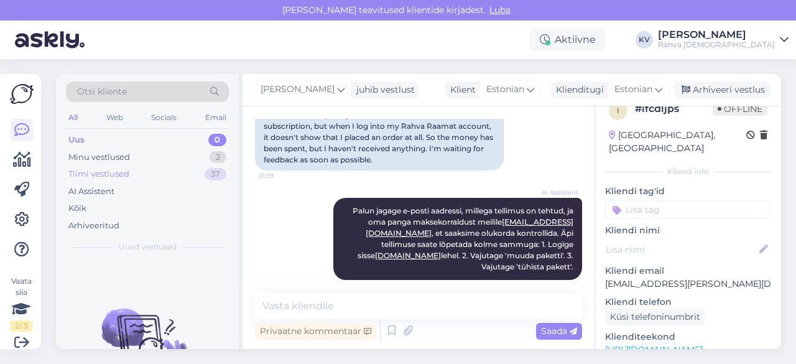
click at [143, 167] on div "Tiimi vestlused 37" at bounding box center [147, 173] width 163 height 17
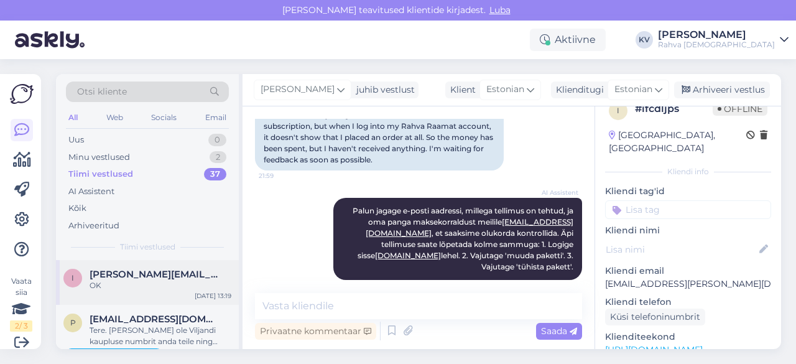
click at [100, 279] on span "[PERSON_NAME][EMAIL_ADDRESS][DOMAIN_NAME]" at bounding box center [154, 274] width 129 height 11
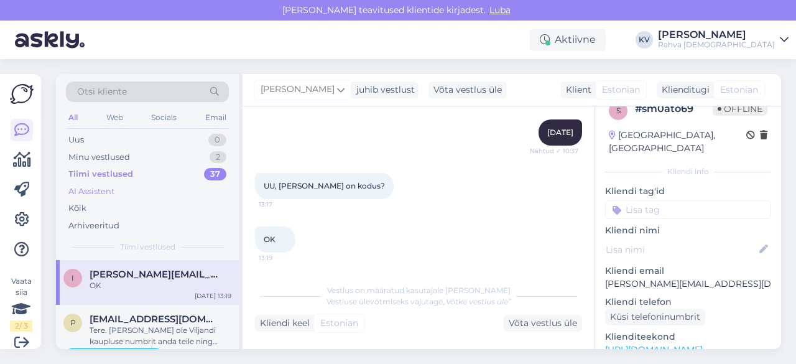
click at [106, 190] on div "AI Assistent" at bounding box center [91, 191] width 46 height 12
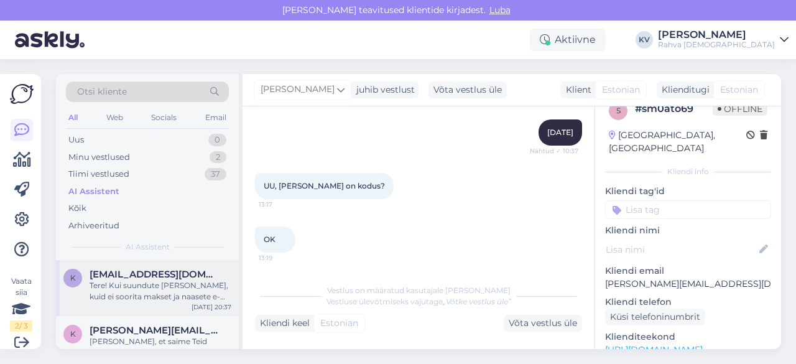
click at [139, 278] on span "[EMAIL_ADDRESS][DOMAIN_NAME]" at bounding box center [154, 274] width 129 height 11
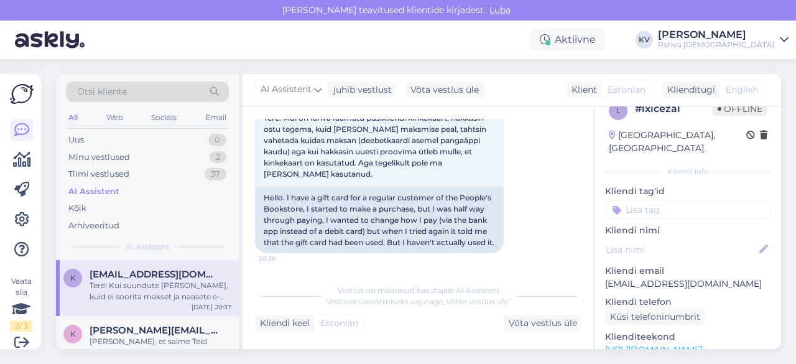
scroll to position [124, 0]
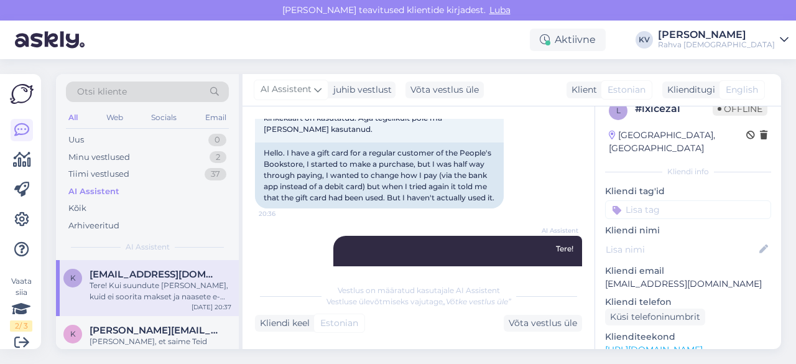
click at [648, 205] on input at bounding box center [688, 209] width 166 height 19
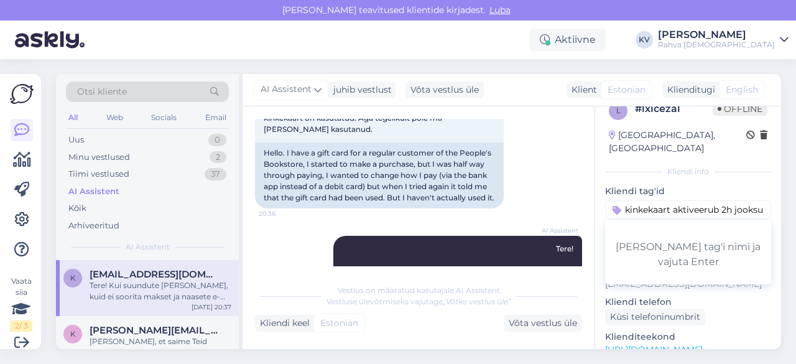
type input "Veeb - kinkekaart aktiveerub 2h jooksul"
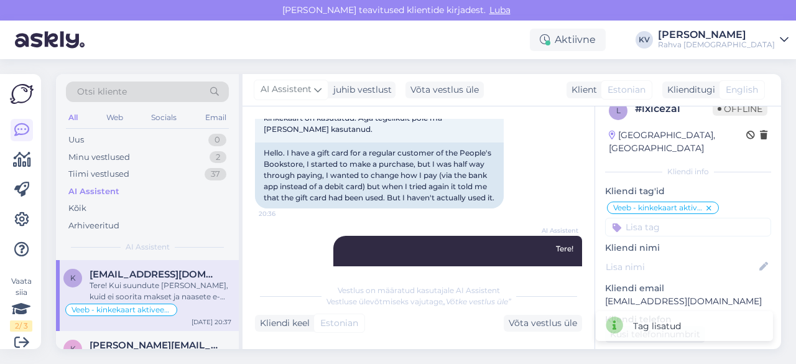
click at [648, 218] on input at bounding box center [688, 227] width 166 height 19
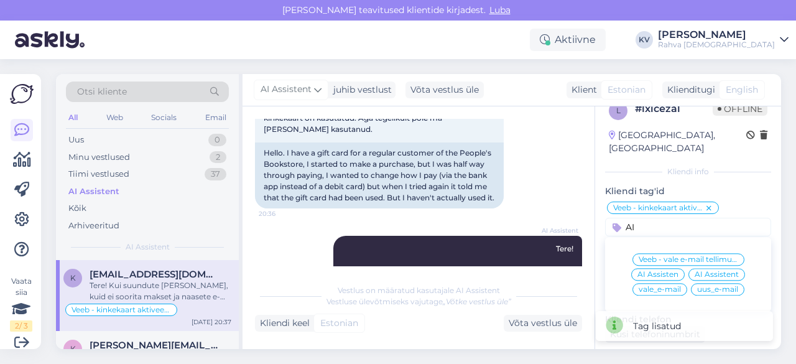
type input "AI"
click at [703, 271] on span "AI Assistent" at bounding box center [717, 274] width 44 height 7
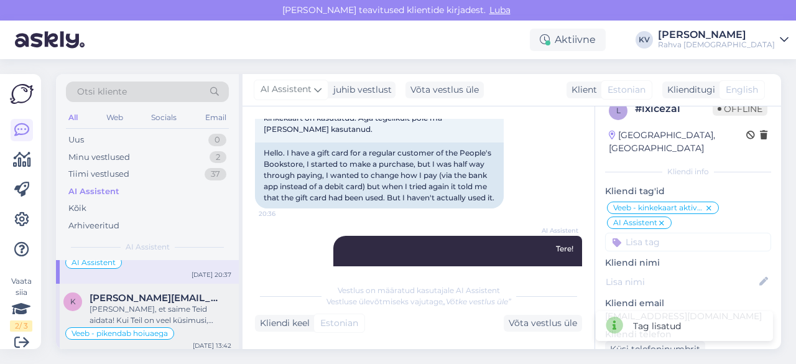
scroll to position [124, 0]
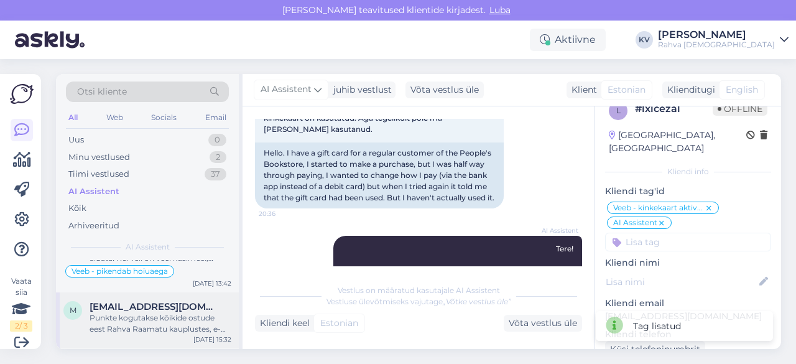
click at [137, 308] on span "[EMAIL_ADDRESS][DOMAIN_NAME]" at bounding box center [154, 306] width 129 height 11
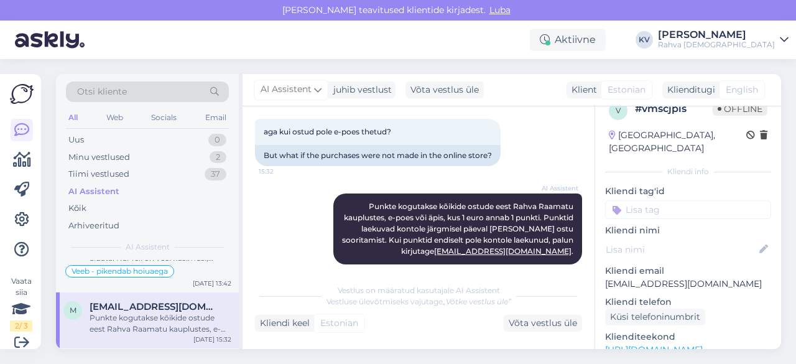
scroll to position [412, 0]
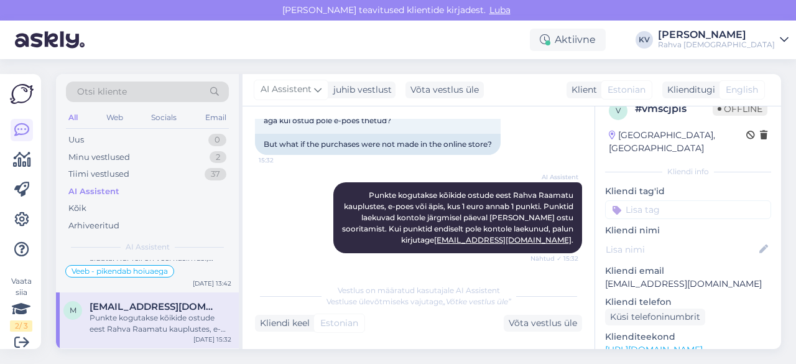
click at [646, 200] on input at bounding box center [688, 209] width 166 height 19
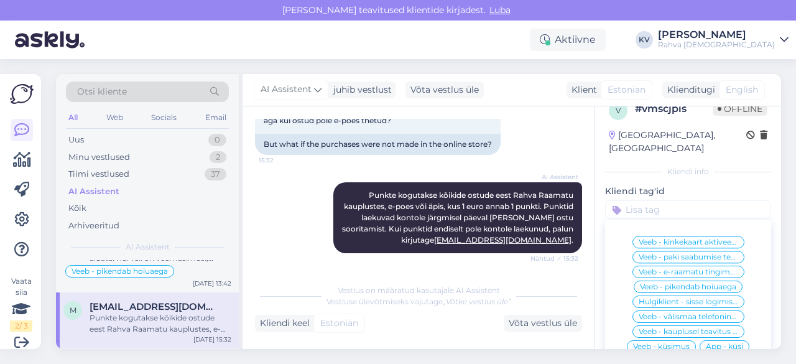
type input "V"
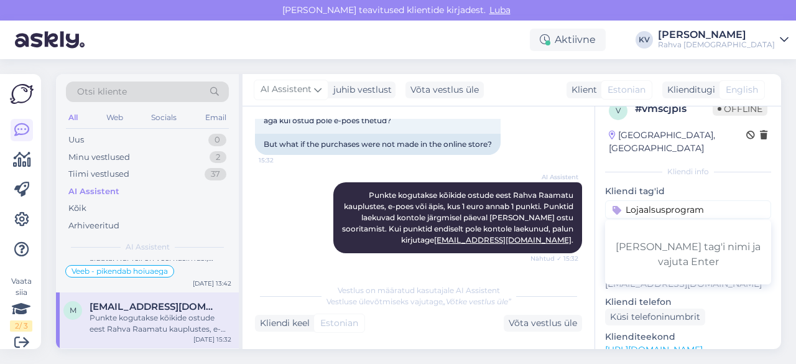
type input "Lojaalsusprogramm"
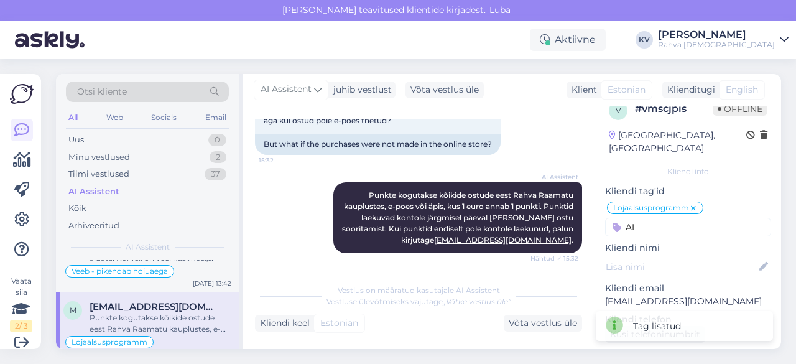
type input "A"
click at [664, 218] on input "ai" at bounding box center [688, 227] width 166 height 19
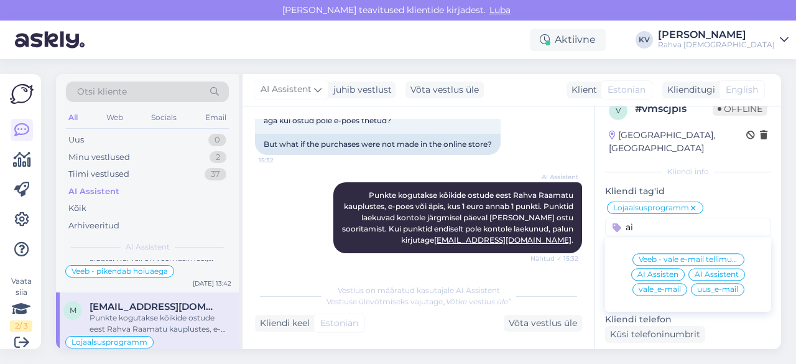
type input "ai"
click at [708, 271] on span "AI Assistent" at bounding box center [717, 274] width 44 height 7
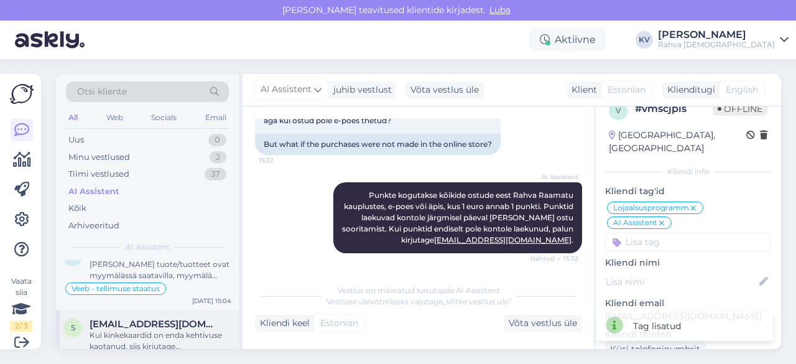
scroll to position [311, 0]
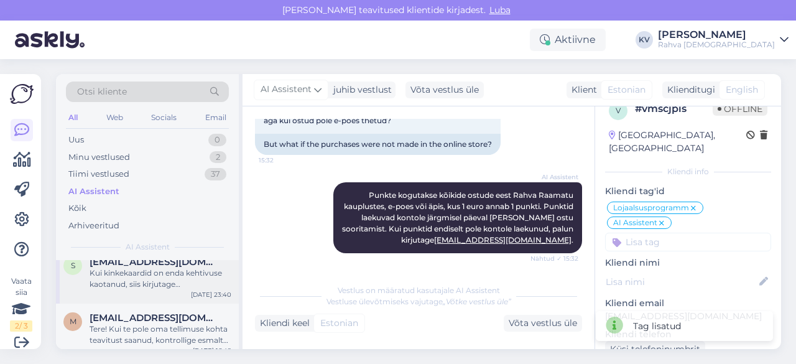
click at [145, 294] on div "s [EMAIL_ADDRESS][DOMAIN_NAME] Kui kinkekaardid on enda kehtivuse kaotanud, sii…" at bounding box center [147, 276] width 183 height 56
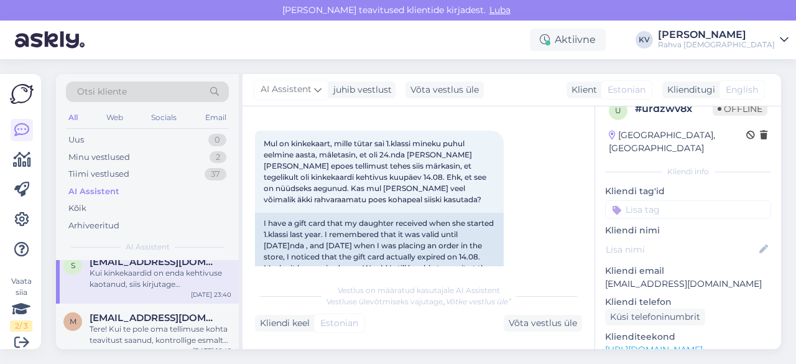
scroll to position [170, 0]
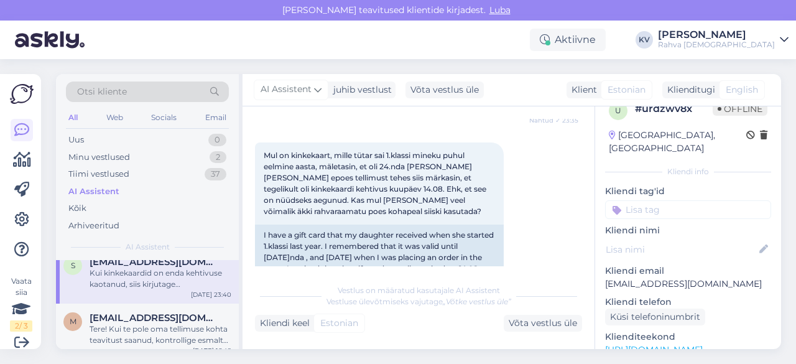
click at [632, 200] on input at bounding box center [688, 209] width 166 height 19
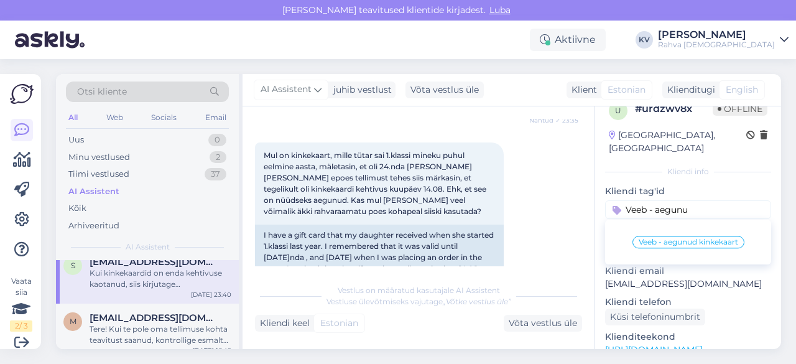
type input "Veeb - aegunu"
click at [680, 238] on span "Veeb - aegunud kinkekaart" at bounding box center [689, 241] width 100 height 7
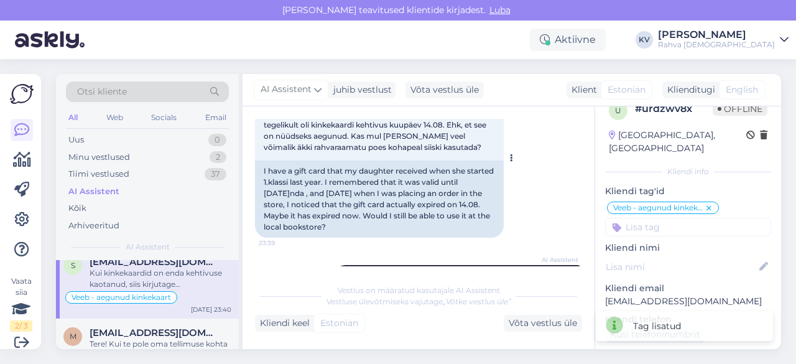
scroll to position [295, 0]
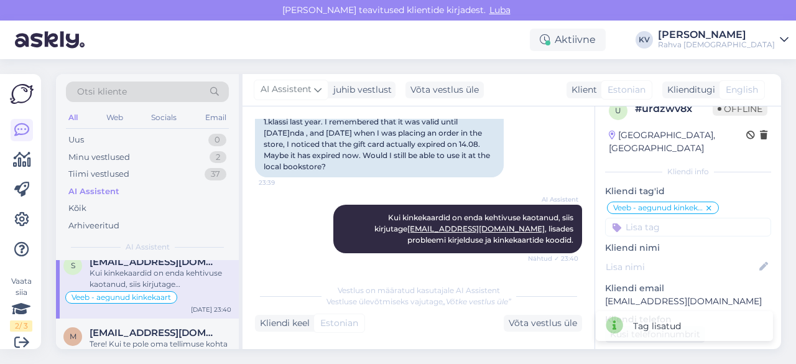
click at [677, 218] on input at bounding box center [688, 227] width 166 height 19
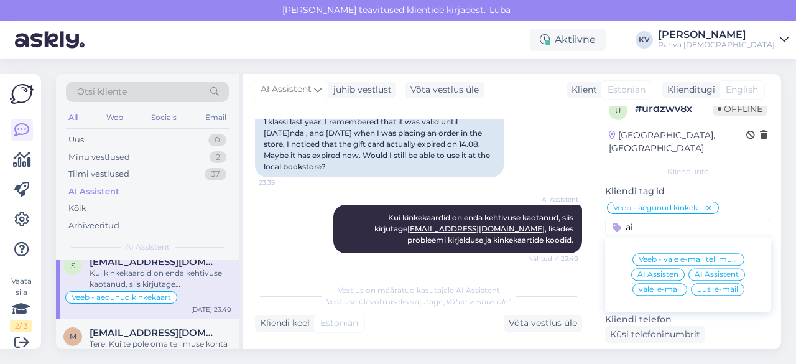
type input "ai"
click at [707, 271] on span "AI Assistent" at bounding box center [717, 274] width 44 height 7
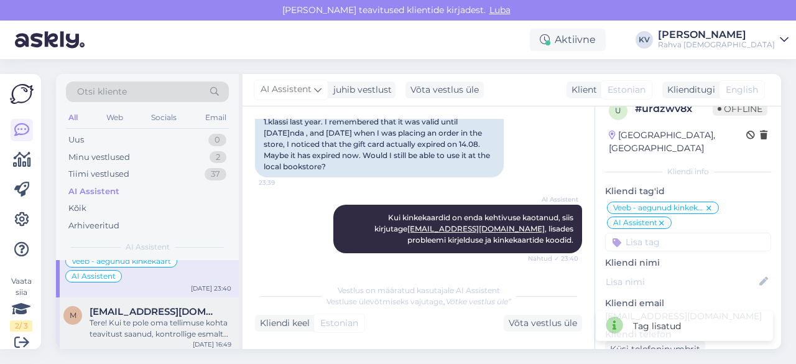
scroll to position [373, 0]
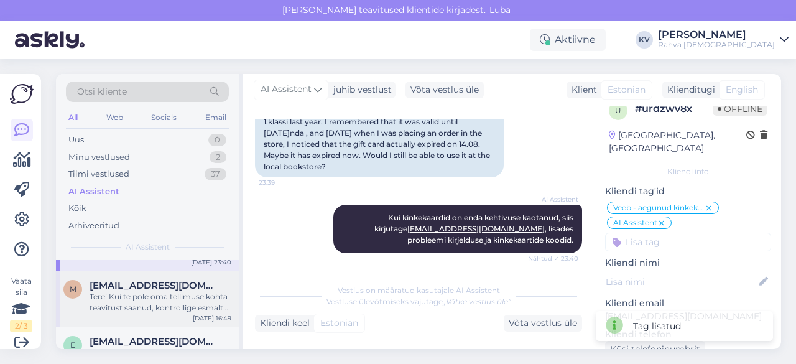
click at [138, 305] on div "Tere! Kui te pole oma tellimuse kohta teavitust saanud, kontrollige esmalt rämp…" at bounding box center [161, 302] width 142 height 22
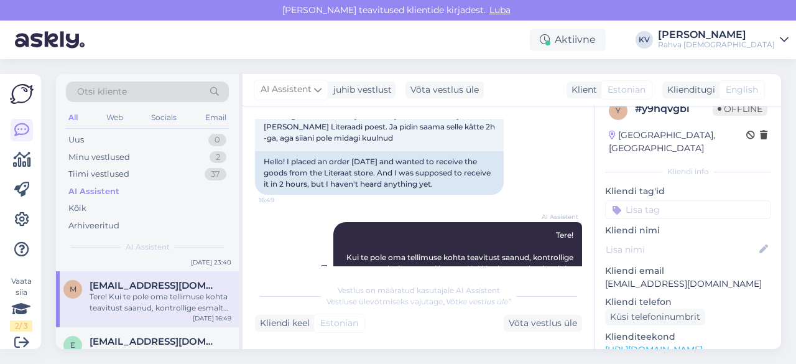
scroll to position [20, 0]
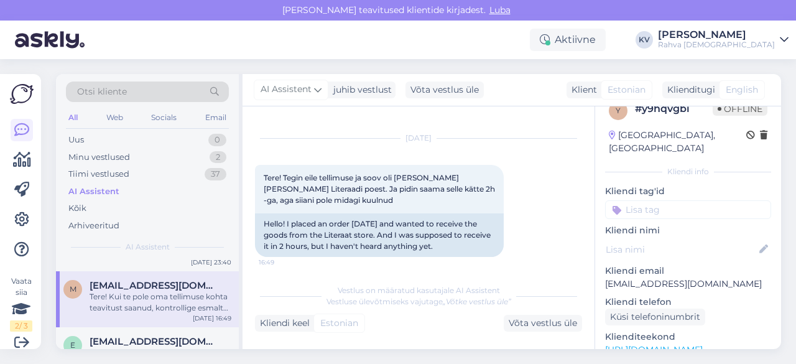
click at [639, 187] on div "Kliendi tag'id Lojaalsusprogramm Veeb - kinkekaart aktiveerub 2h jooksul Veeb -…" at bounding box center [688, 202] width 166 height 34
click at [639, 200] on input at bounding box center [688, 209] width 166 height 19
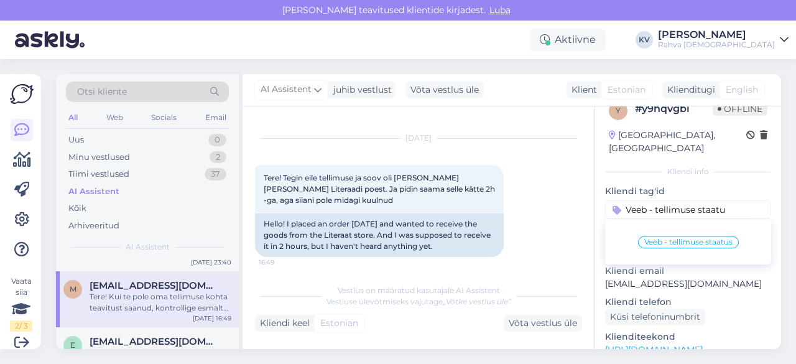
type input "Veeb - tellimuse staatus"
